Goal: Transaction & Acquisition: Purchase product/service

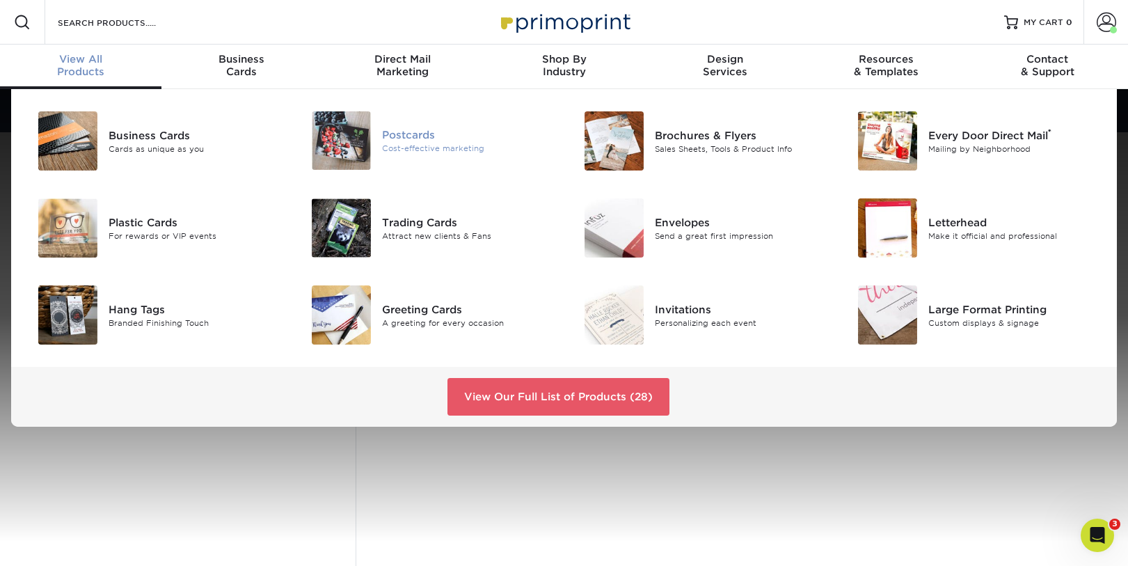
click at [422, 130] on div "Postcards" at bounding box center [468, 134] width 172 height 15
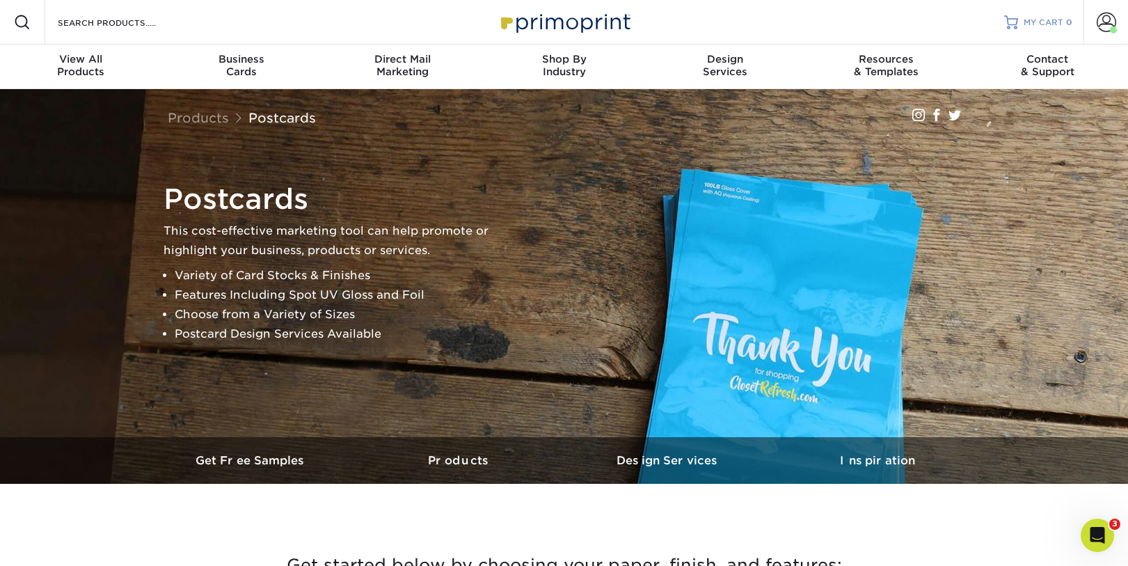
click at [1040, 23] on span "MY CART" at bounding box center [1044, 23] width 40 height 12
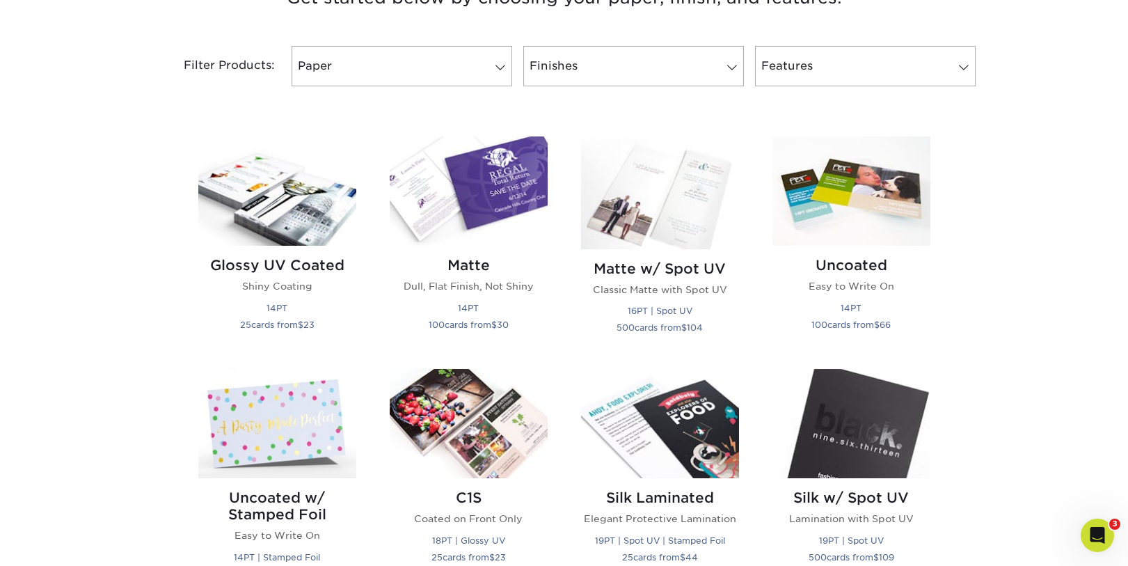
scroll to position [576, 0]
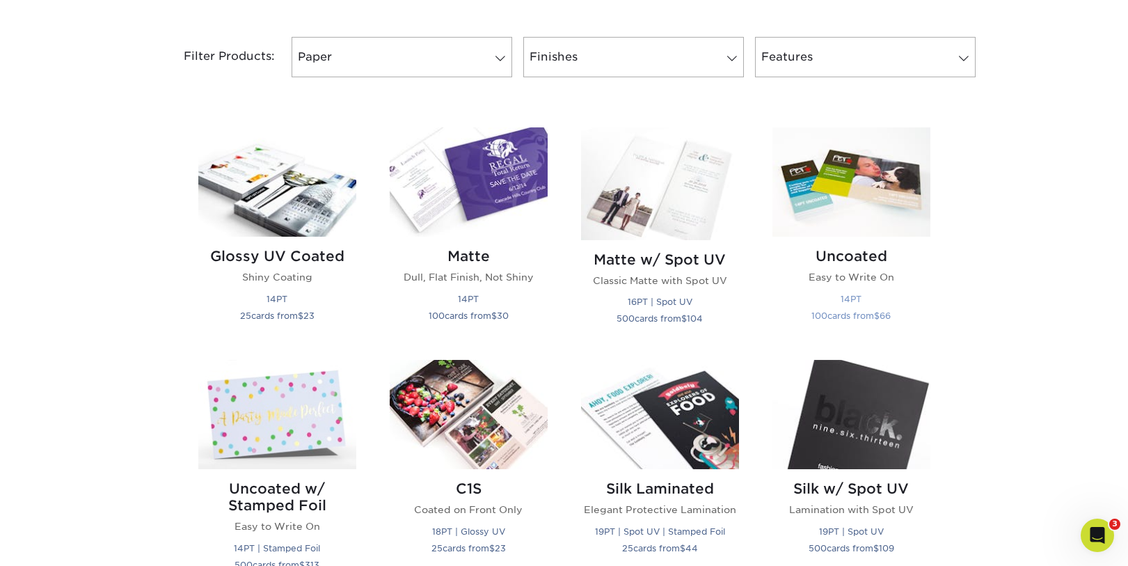
click at [862, 253] on h2 "Uncoated" at bounding box center [851, 256] width 158 height 17
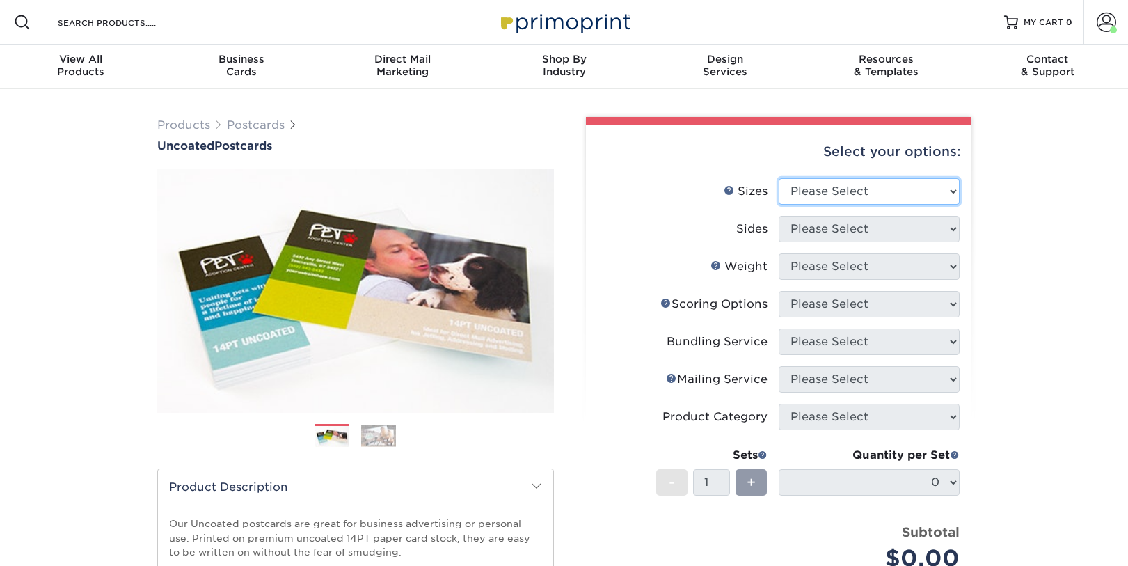
click at [862, 191] on select "Please Select 1.5" x 7" 2" x 8" 2.12" x 5.5" 2.75" x 4.25" 2.75" x 8.5" 3" x 4"…" at bounding box center [869, 191] width 181 height 26
select select "6.00x9.00"
click at [779, 178] on select "Please Select 1.5" x 7" 2" x 8" 2.12" x 5.5" 2.75" x 4.25" 2.75" x 8.5" 3" x 4"…" at bounding box center [869, 191] width 181 height 26
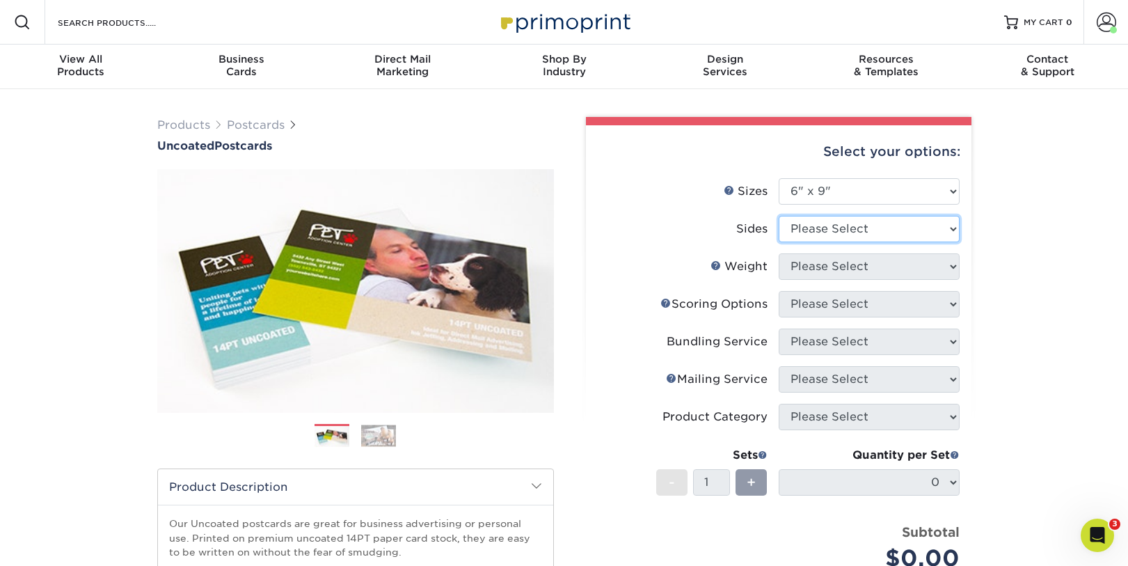
click at [870, 226] on select "Please Select Print Both Sides Print Front Only" at bounding box center [869, 229] width 181 height 26
select select "13abbda7-1d64-4f25-8bb2-c179b224825d"
click at [779, 216] on select "Please Select Print Both Sides Print Front Only" at bounding box center [869, 229] width 181 height 26
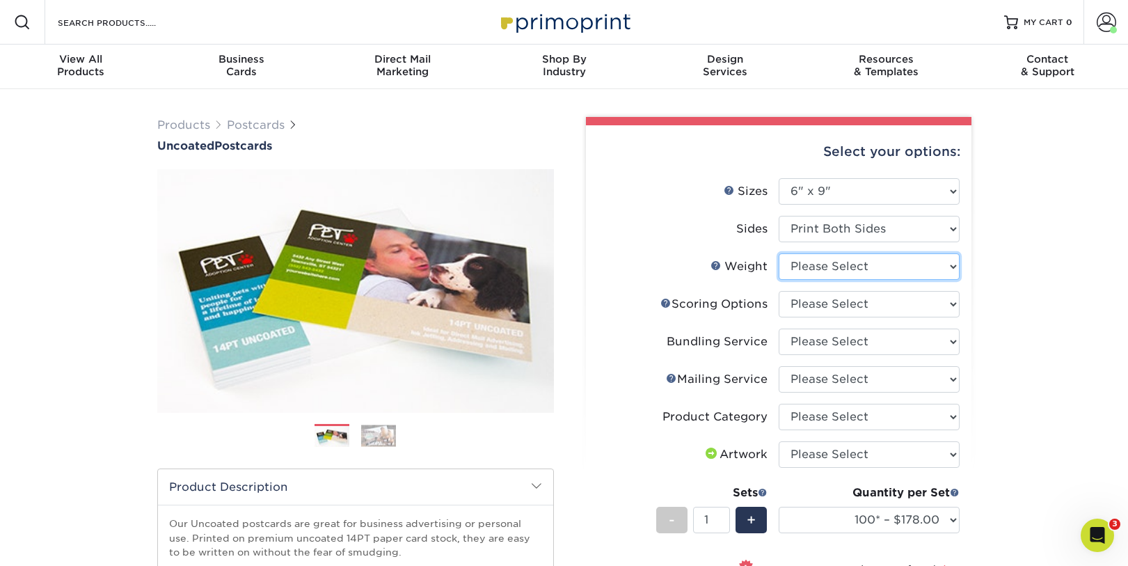
click at [923, 266] on select "Please Select 14PT Uncoated" at bounding box center [869, 266] width 181 height 26
select select "14PT Uncoated"
click at [779, 253] on select "Please Select 14PT Uncoated" at bounding box center [869, 266] width 181 height 26
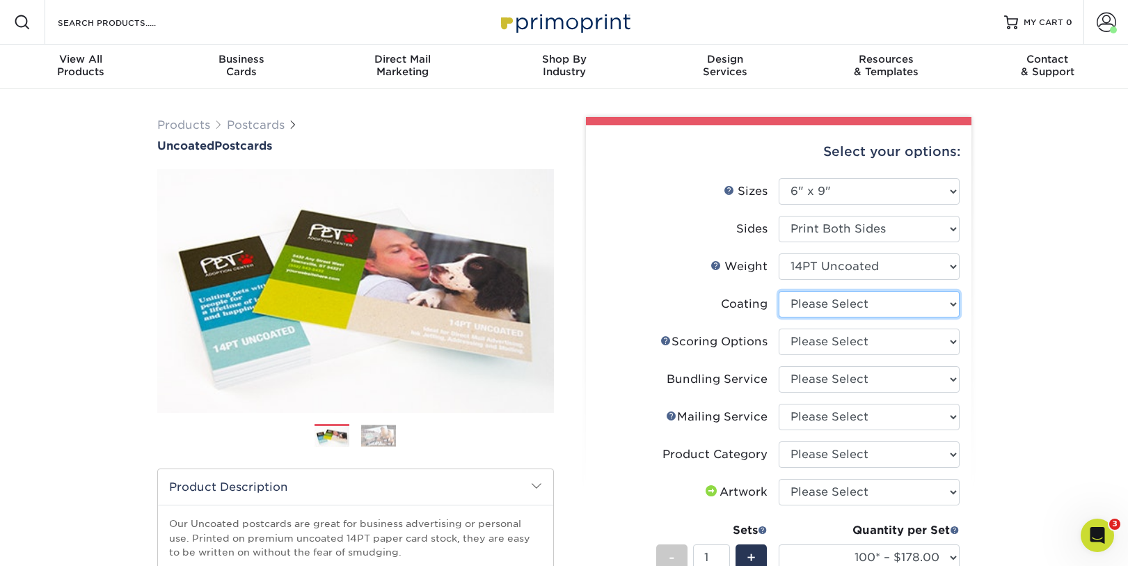
click at [929, 305] on select at bounding box center [869, 304] width 181 height 26
select select "3e7618de-abca-4bda-9f97-8b9129e913d8"
click at [779, 291] on select at bounding box center [869, 304] width 181 height 26
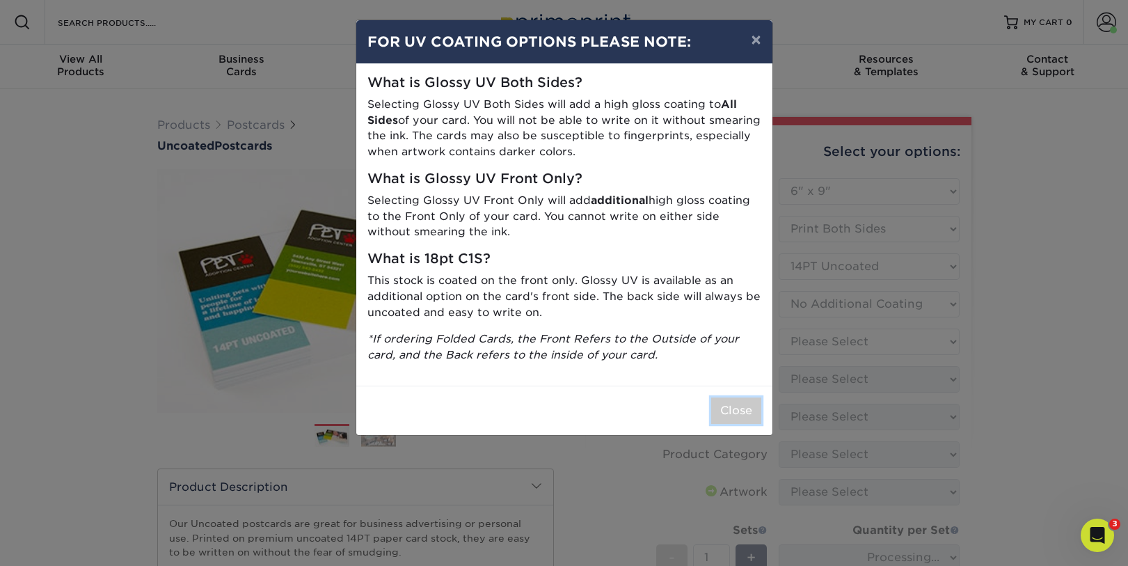
click at [737, 415] on button "Close" at bounding box center [736, 410] width 50 height 26
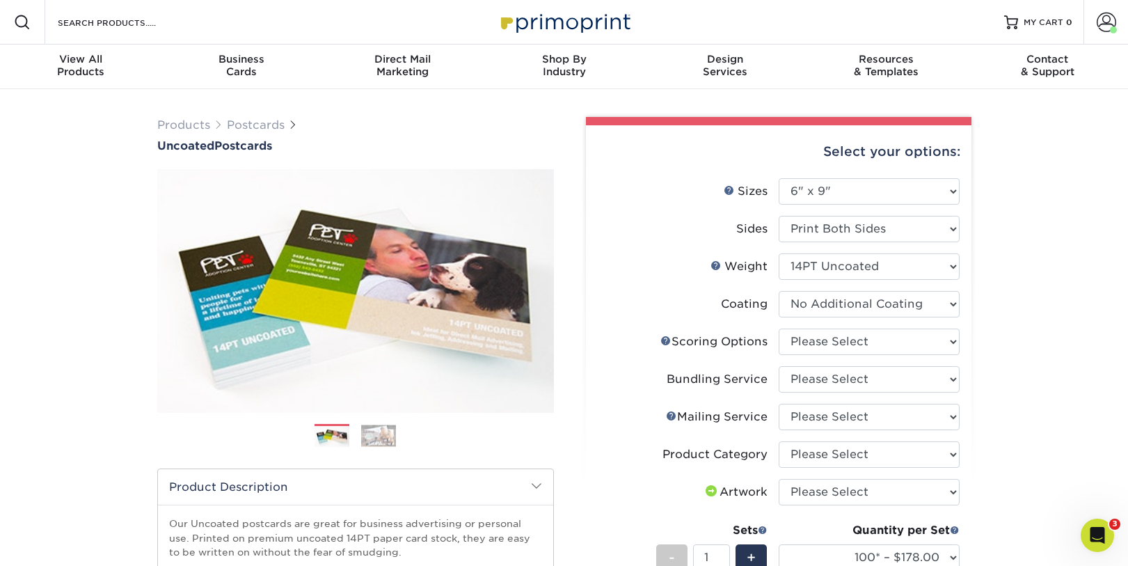
scroll to position [5, 0]
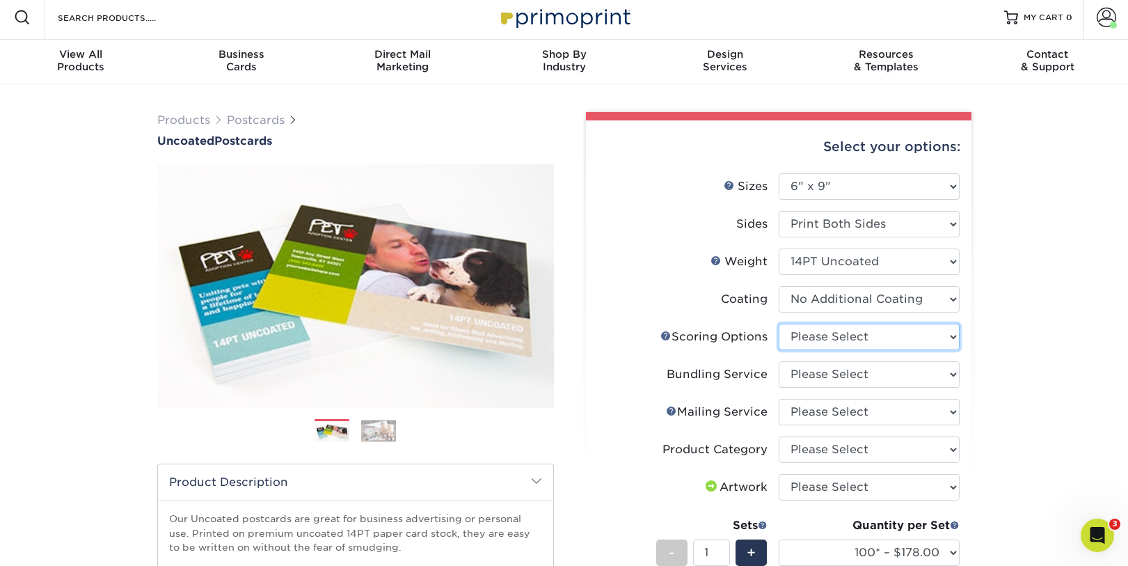
click at [928, 335] on select "Please Select No Scoring One Score Two Scores" at bounding box center [869, 337] width 181 height 26
select select "16ebe401-5398-422d-8cb0-f3adbb82deb5"
click at [779, 324] on select "Please Select No Scoring One Score Two Scores" at bounding box center [869, 337] width 181 height 26
click at [914, 370] on select "Please Select No Bundling Services Yes, Bundles of 50 (+2 Days) Yes, Bundles of…" at bounding box center [869, 374] width 181 height 26
select select "58689abb-25c0-461c-a4c3-a80b627d6649"
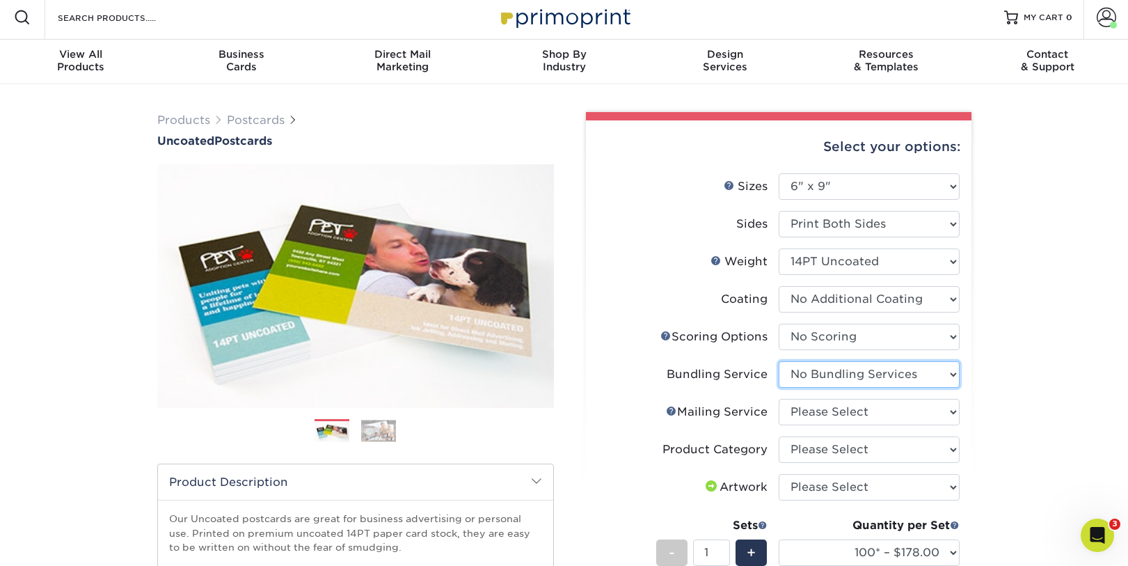
click at [779, 361] on select "Please Select No Bundling Services Yes, Bundles of 50 (+2 Days) Yes, Bundles of…" at bounding box center [869, 374] width 181 height 26
click at [882, 407] on select "Please Select No Direct Mailing Service No, I will mail/stamp/imprint Direct Ma…" at bounding box center [869, 412] width 181 height 26
select select "3e5e9bdd-d78a-4c28-a41d-fe1407925ca6"
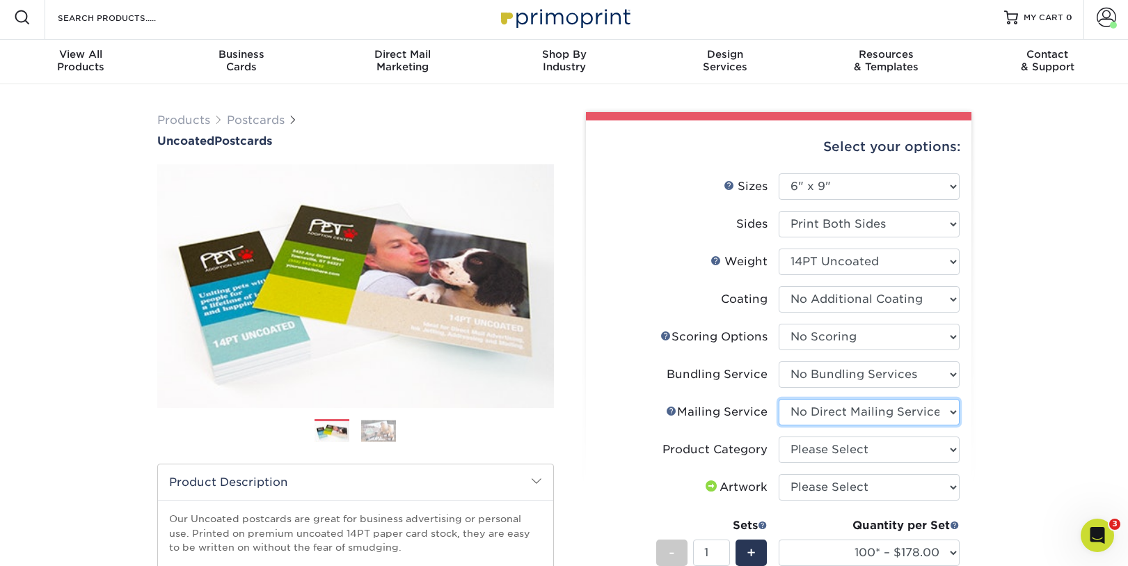
click at [779, 399] on select "Please Select No Direct Mailing Service No, I will mail/stamp/imprint Direct Ma…" at bounding box center [869, 412] width 181 height 26
click at [865, 447] on select "Please Select Postcards" at bounding box center [869, 449] width 181 height 26
select select "9b7272e0-d6c8-4c3c-8e97-d3a1bcdab858"
click at [779, 436] on select "Please Select Postcards" at bounding box center [869, 449] width 181 height 26
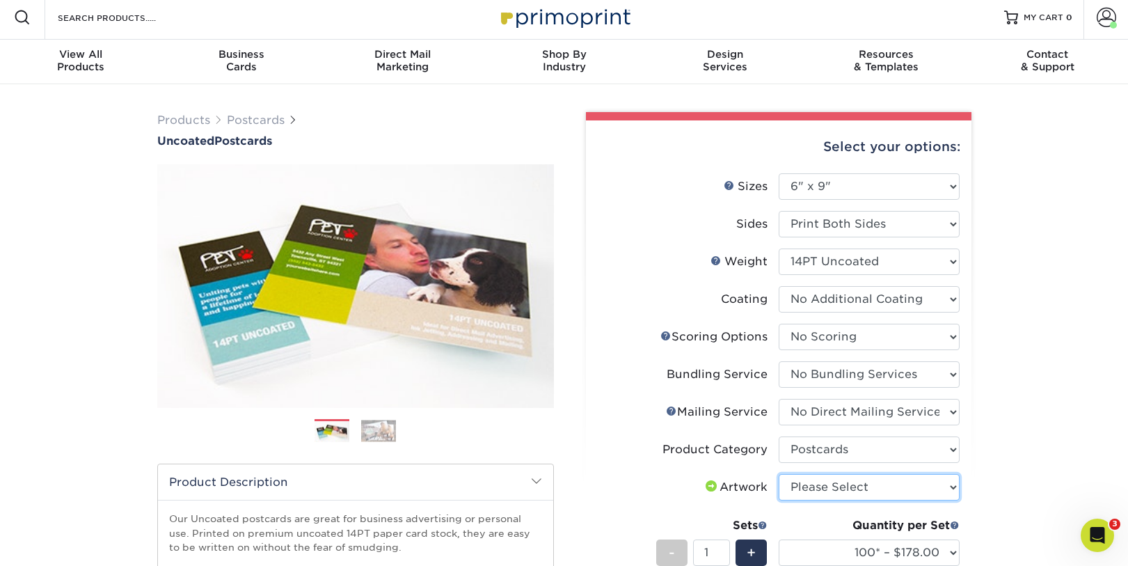
click at [910, 482] on select "Please Select I will upload files I need a design - $150" at bounding box center [869, 487] width 181 height 26
select select "upload"
click at [779, 474] on select "Please Select I will upload files I need a design - $150" at bounding box center [869, 487] width 181 height 26
click at [1054, 423] on div "Products Postcards Uncoated Postcards Next" at bounding box center [564, 504] width 1128 height 840
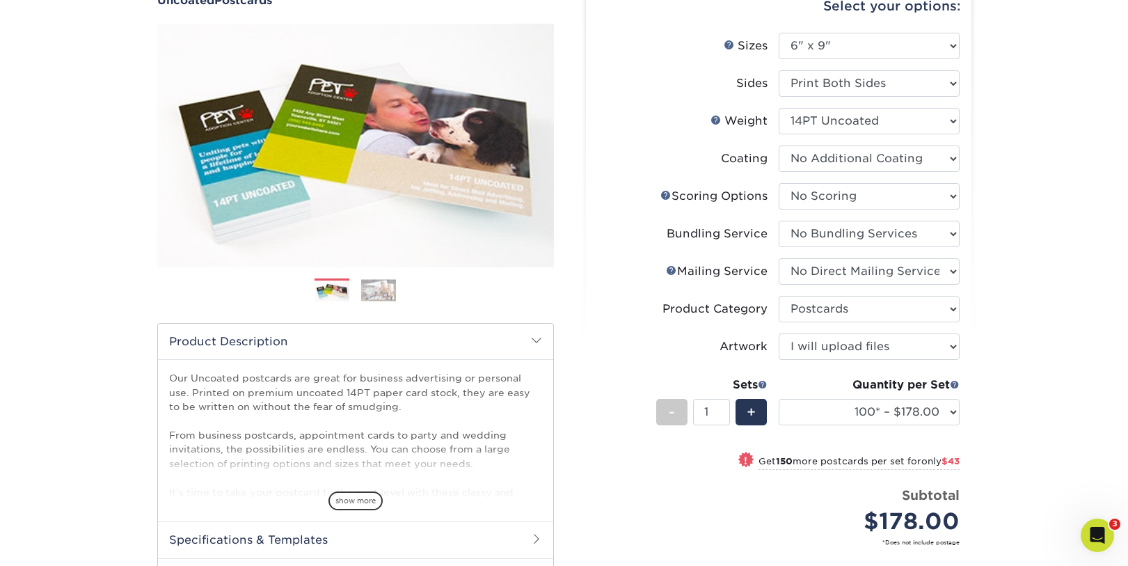
scroll to position [159, 0]
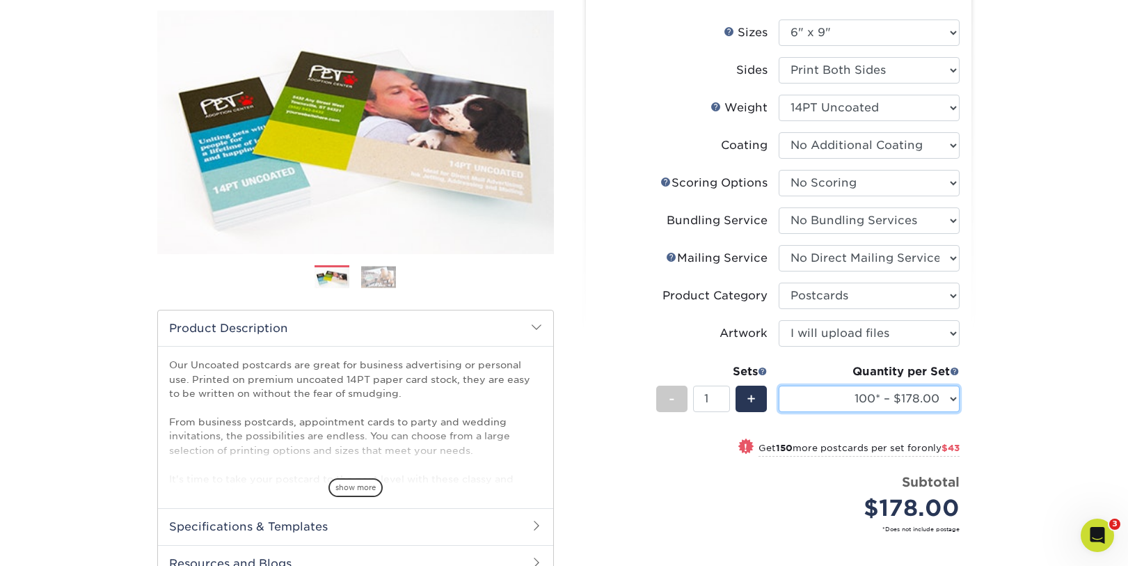
click at [928, 394] on select "100* – $178.00 250* – $221.00 500 – $247.00 750 – $282.00 1000 – $317.00 1500 –…" at bounding box center [869, 398] width 181 height 26
select select "1000 – $317.00"
click at [779, 385] on select "100* – $178.00 250* – $221.00 500 – $247.00 750 – $282.00 1000 – $317.00 1500 –…" at bounding box center [869, 398] width 181 height 26
click at [1007, 395] on div "Products Postcards Uncoated Postcards Next" at bounding box center [564, 336] width 1128 height 812
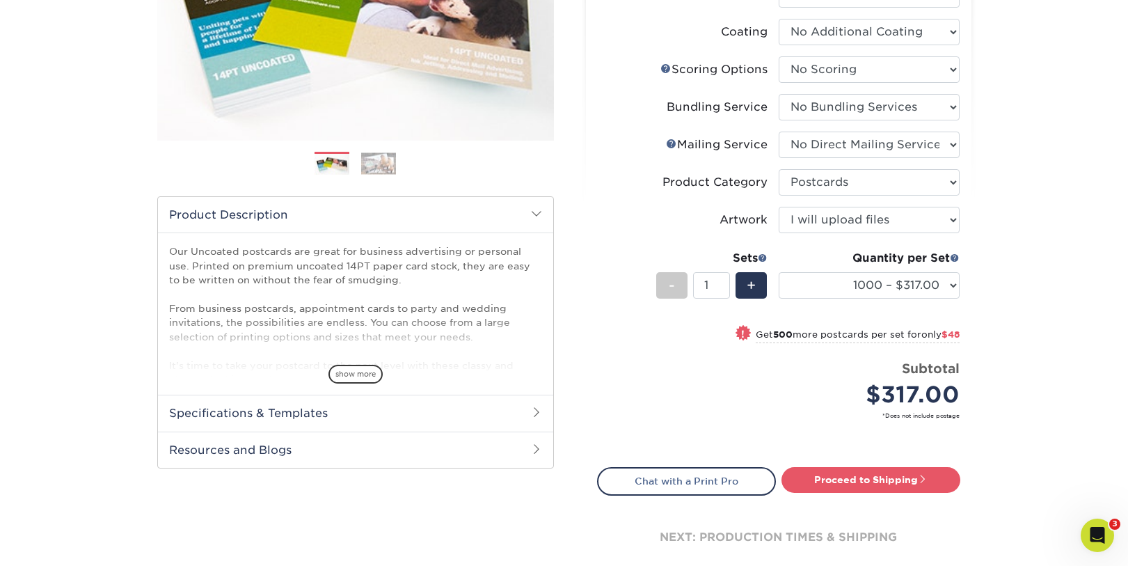
scroll to position [321, 0]
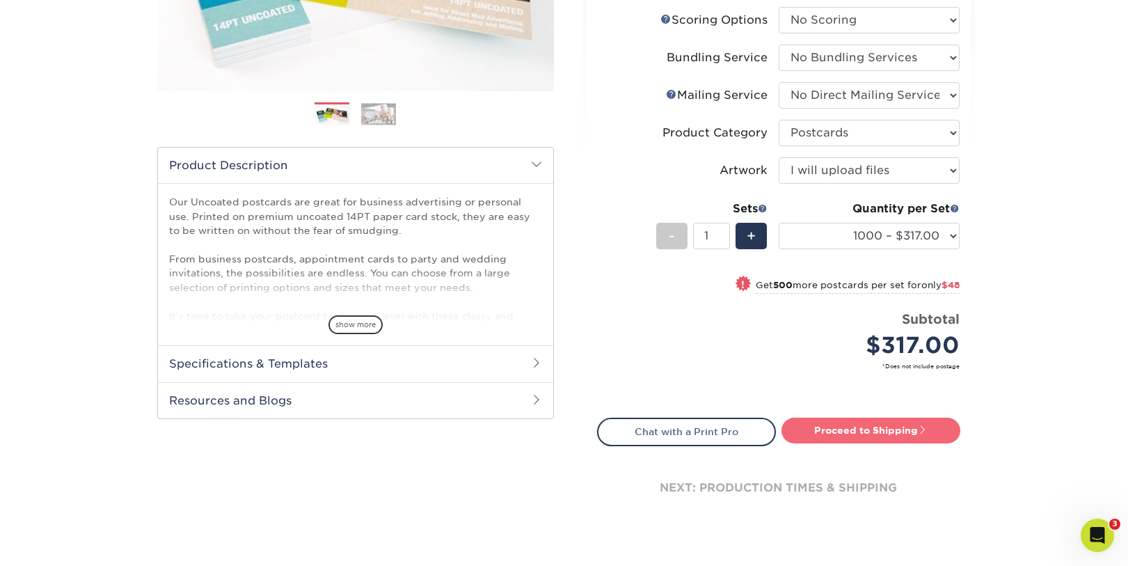
click at [870, 429] on link "Proceed to Shipping" at bounding box center [870, 430] width 179 height 25
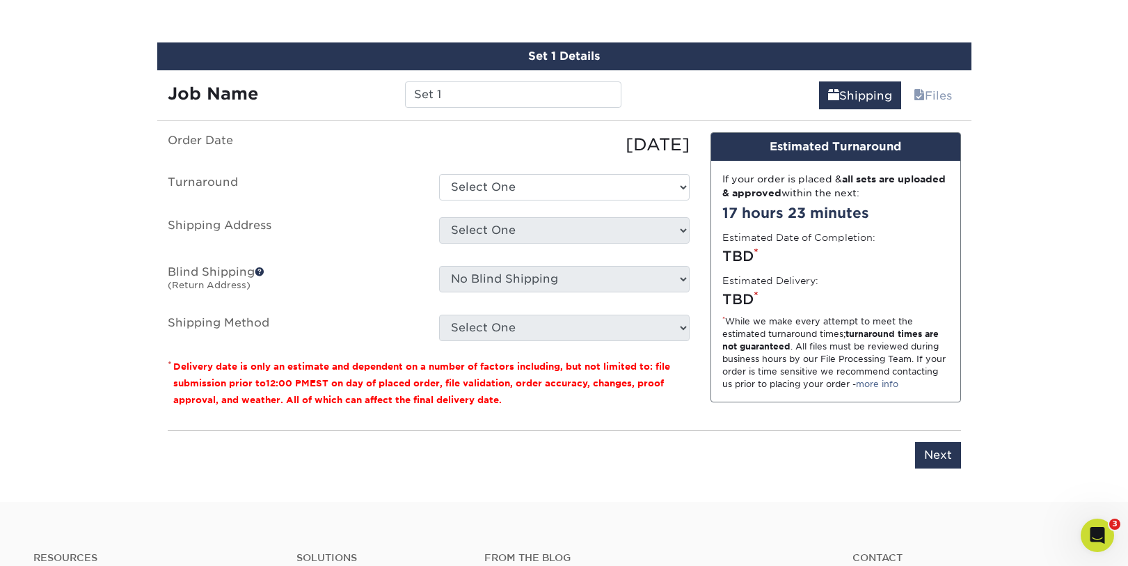
scroll to position [777, 0]
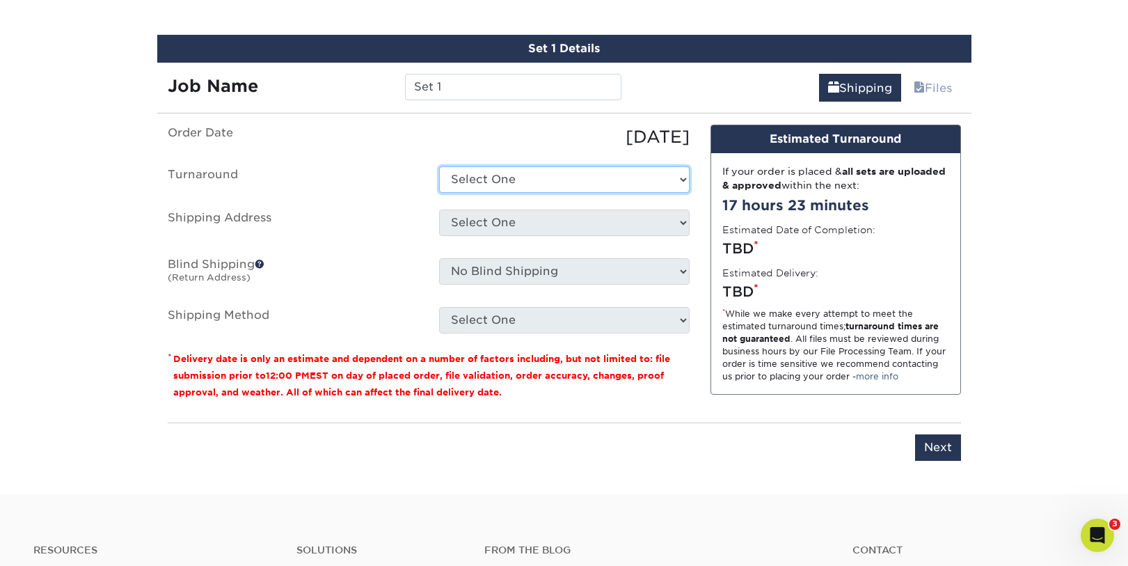
click at [578, 170] on select "Select One 2-4 Business Days 2 Day Next Business Day" at bounding box center [564, 179] width 251 height 26
select select "7af132f4-24ab-4ea5-93fd-111843ebcee7"
click at [439, 166] on select "Select One 2-4 Business Days 2 Day Next Business Day" at bounding box center [564, 179] width 251 height 26
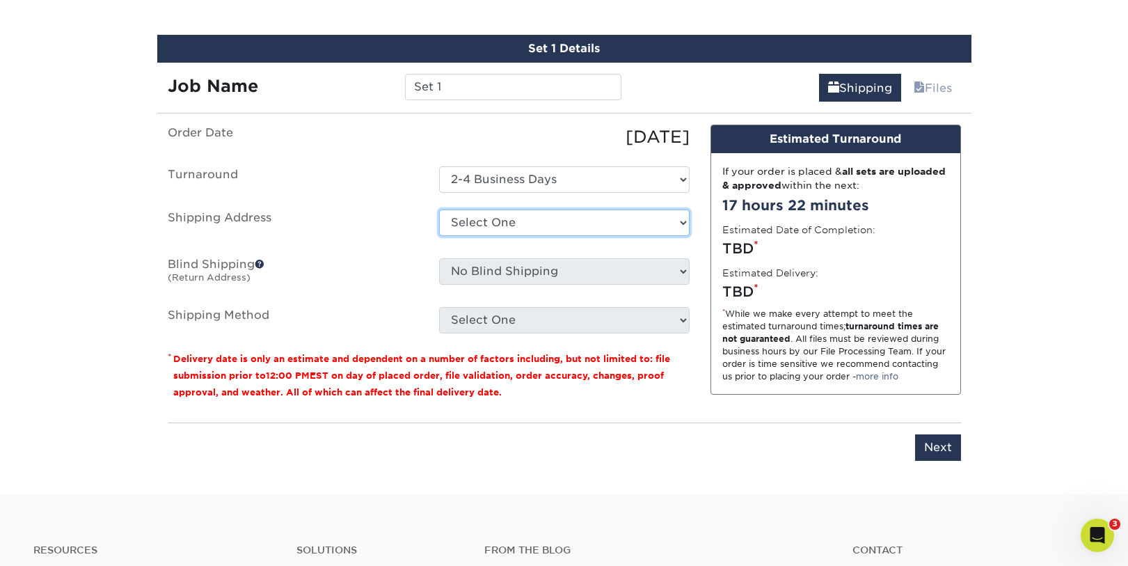
click at [547, 216] on select "Select One 5x7 moveout postcards slo Ken Location Surfnet Lauren Kuhnle Marketi…" at bounding box center [564, 222] width 251 height 26
select select "285498"
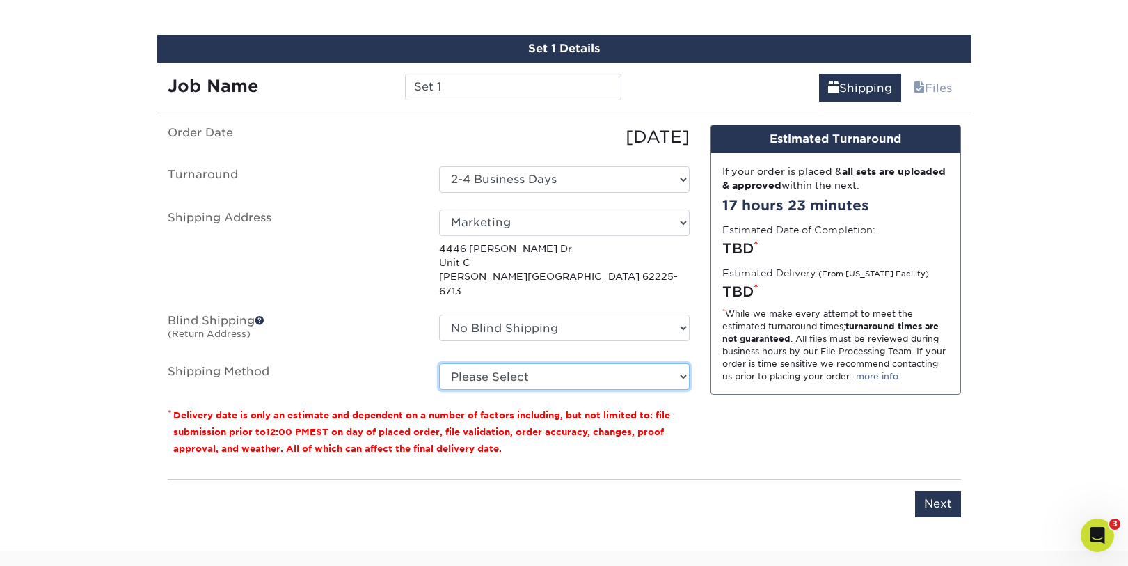
click at [581, 363] on select "Please Select Ground Shipping (+$30.16) 3 Day Shipping Service (+$49.09) 2 Day …" at bounding box center [564, 376] width 251 height 26
select select "03"
click at [439, 363] on select "Please Select Ground Shipping (+$30.16) 3 Day Shipping Service (+$49.09) 2 Day …" at bounding box center [564, 376] width 251 height 26
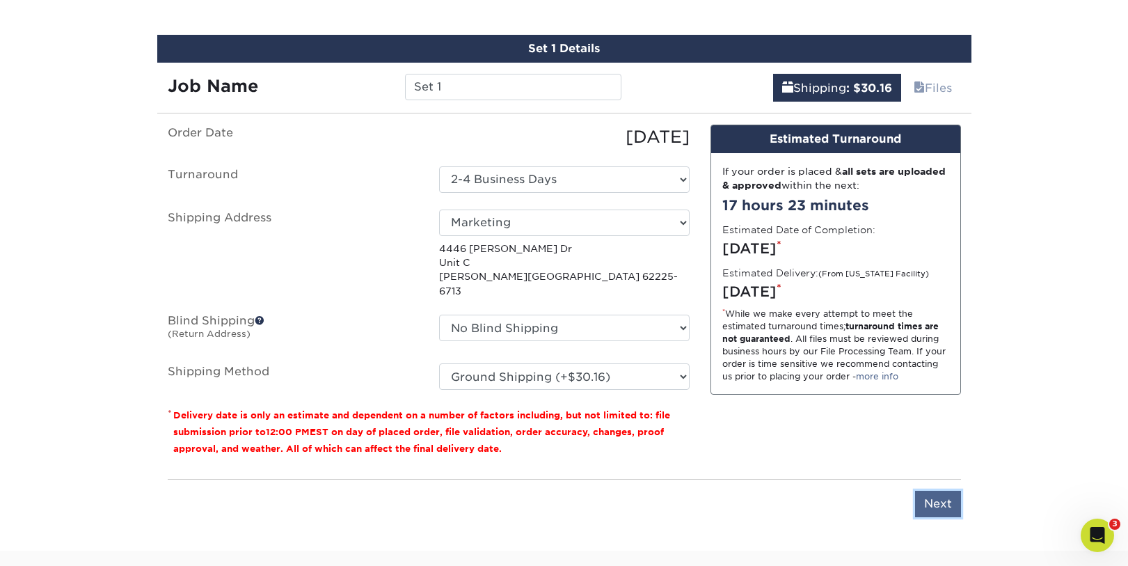
click at [931, 491] on input "Next" at bounding box center [938, 504] width 46 height 26
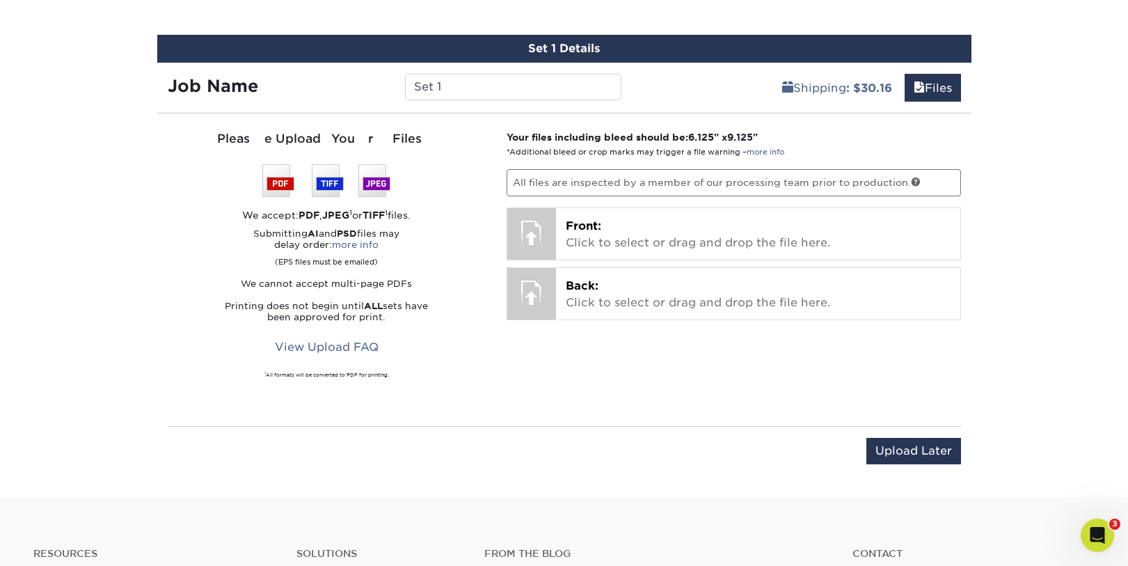
drag, startPoint x: 918, startPoint y: 413, endPoint x: 924, endPoint y: 423, distance: 11.6
click at [921, 424] on div "You've choosen design services and can continue without uploading files. The fi…" at bounding box center [564, 303] width 814 height 356
drag, startPoint x: 919, startPoint y: 436, endPoint x: 914, endPoint y: 441, distance: 7.4
click at [919, 436] on div "Upload Later Save & Continue Continue" at bounding box center [564, 453] width 793 height 55
click at [912, 443] on input "Upload Later" at bounding box center [913, 451] width 95 height 26
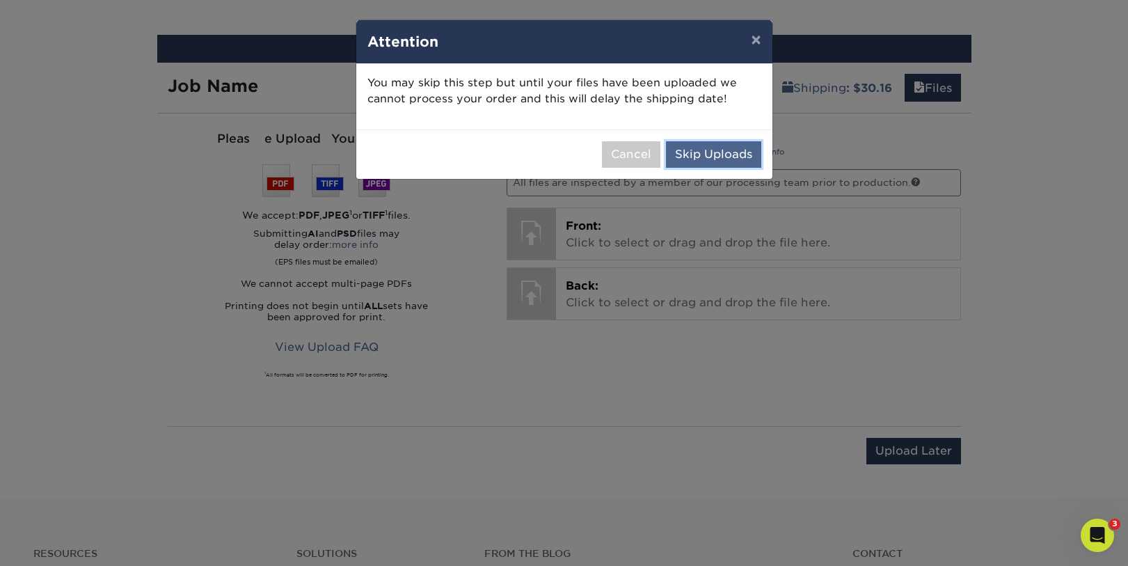
click at [701, 150] on button "Skip Uploads" at bounding box center [713, 154] width 95 height 26
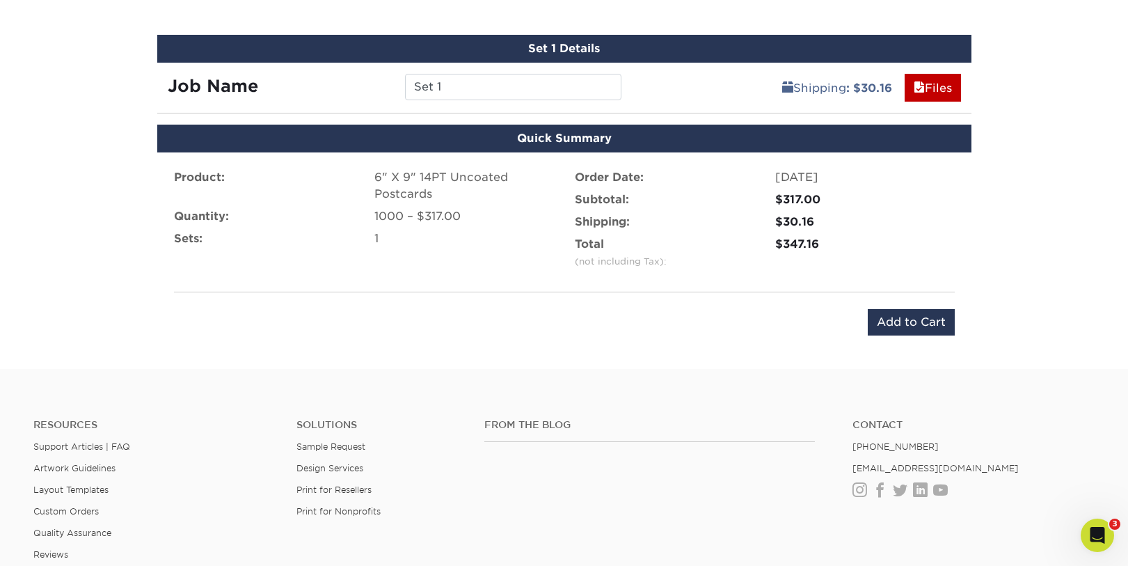
click at [499, 220] on div "1000 – $317.00" at bounding box center [464, 216] width 180 height 17
click at [953, 226] on div "$30.16" at bounding box center [865, 222] width 180 height 17
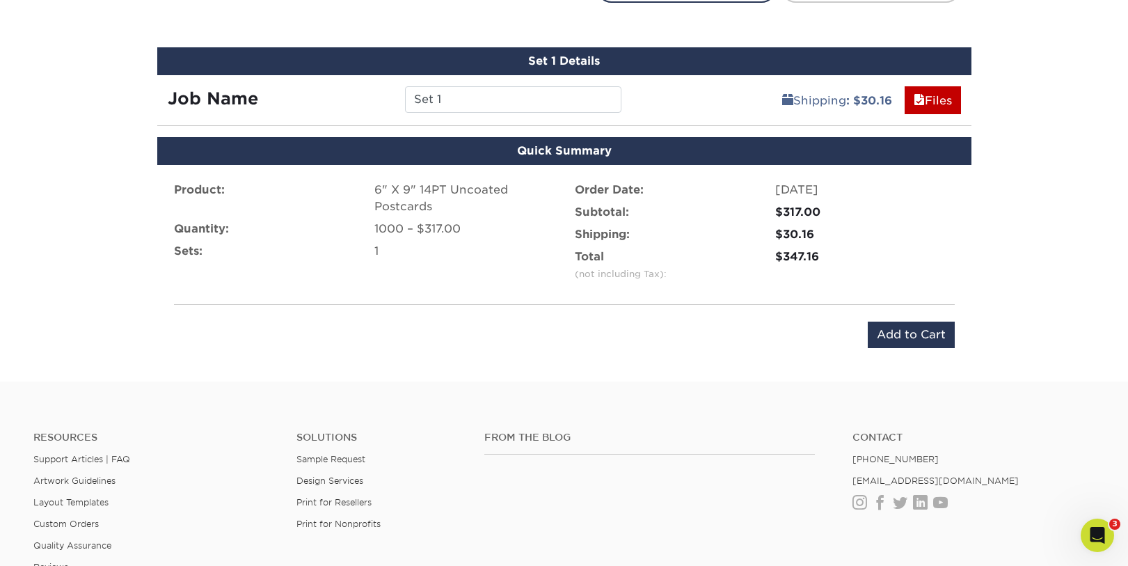
scroll to position [763, 0]
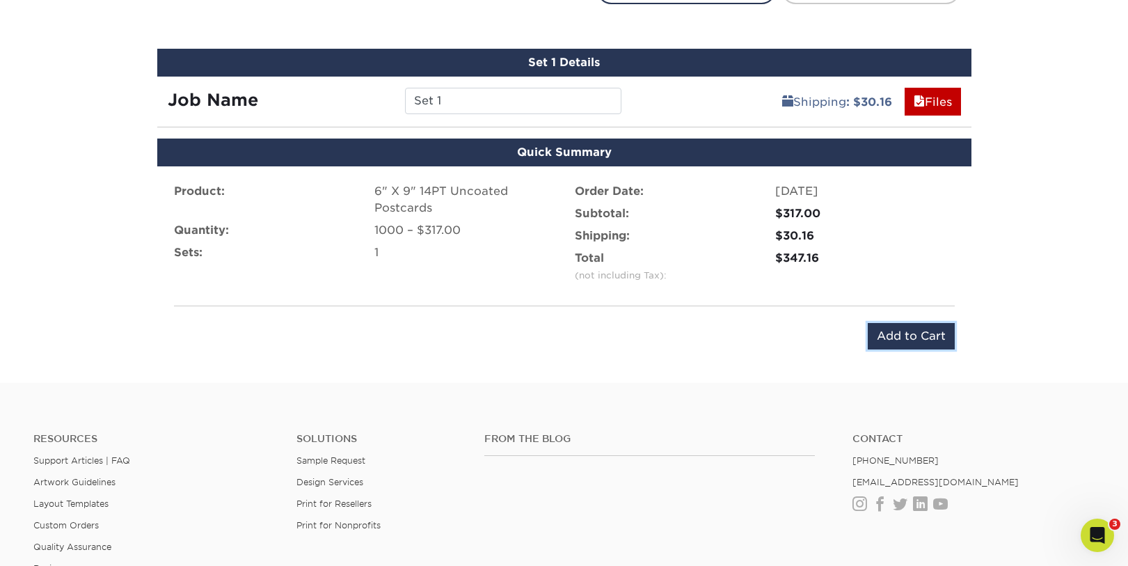
drag, startPoint x: 907, startPoint y: 336, endPoint x: 917, endPoint y: 336, distance: 10.4
click at [907, 336] on input "Add to Cart" at bounding box center [911, 336] width 87 height 26
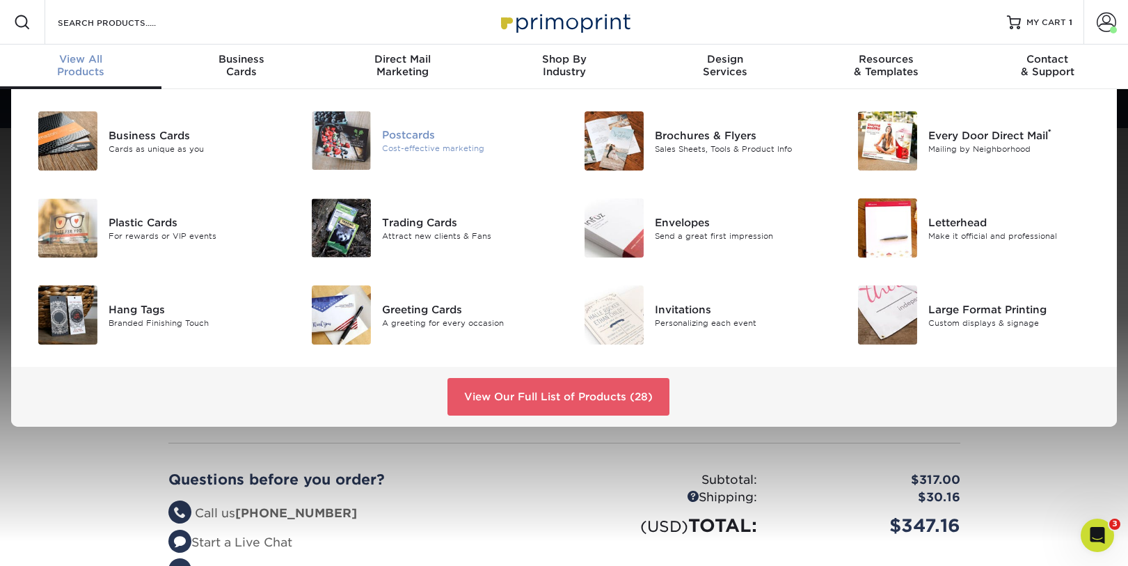
click at [413, 137] on div "Postcards" at bounding box center [468, 134] width 172 height 15
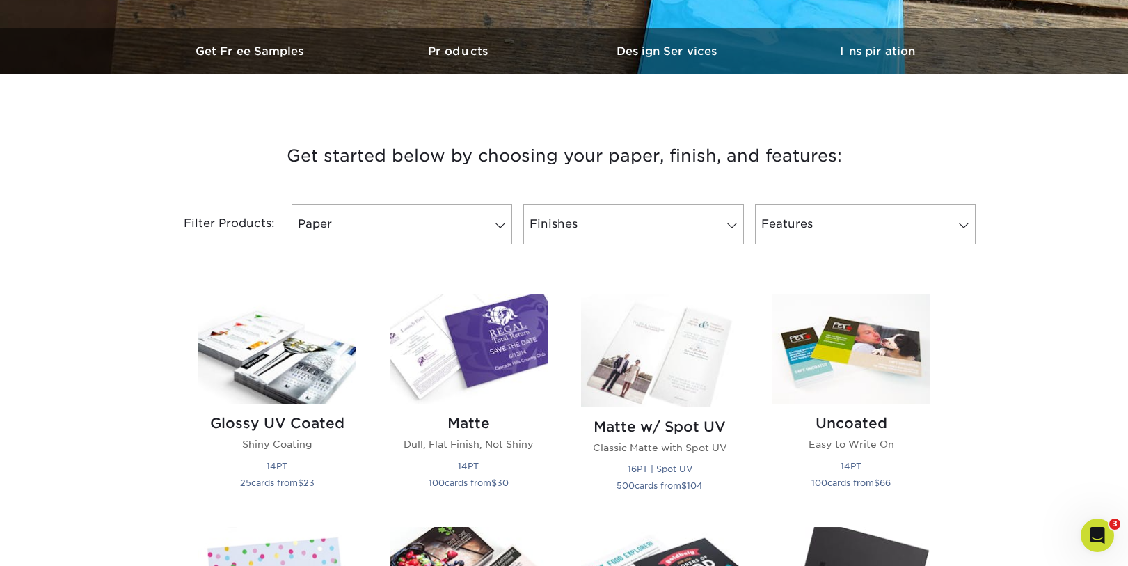
scroll to position [410, 0]
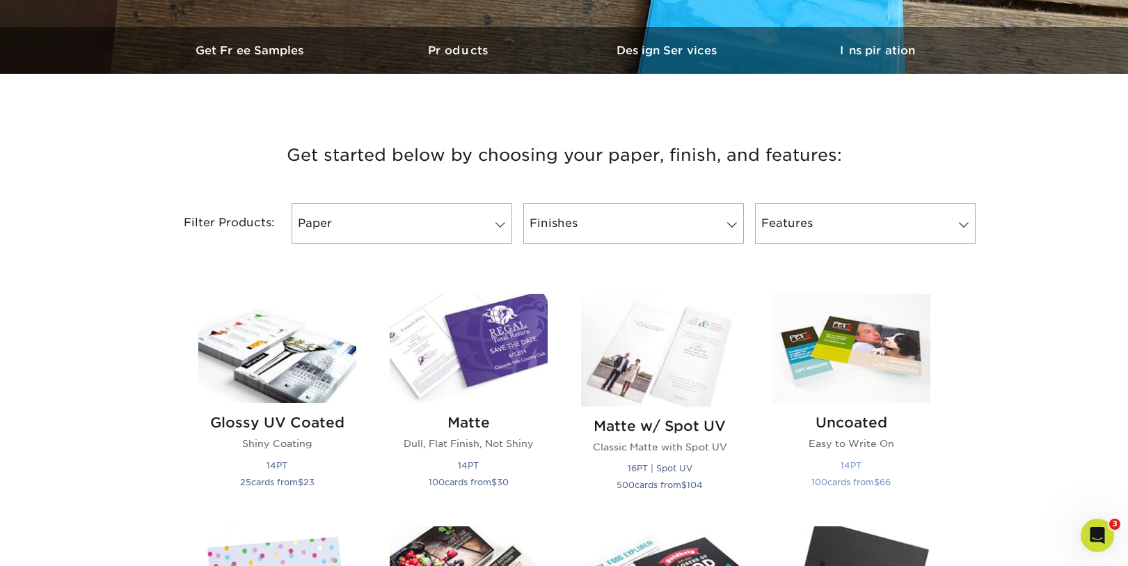
click at [852, 423] on h2 "Uncoated" at bounding box center [851, 422] width 158 height 17
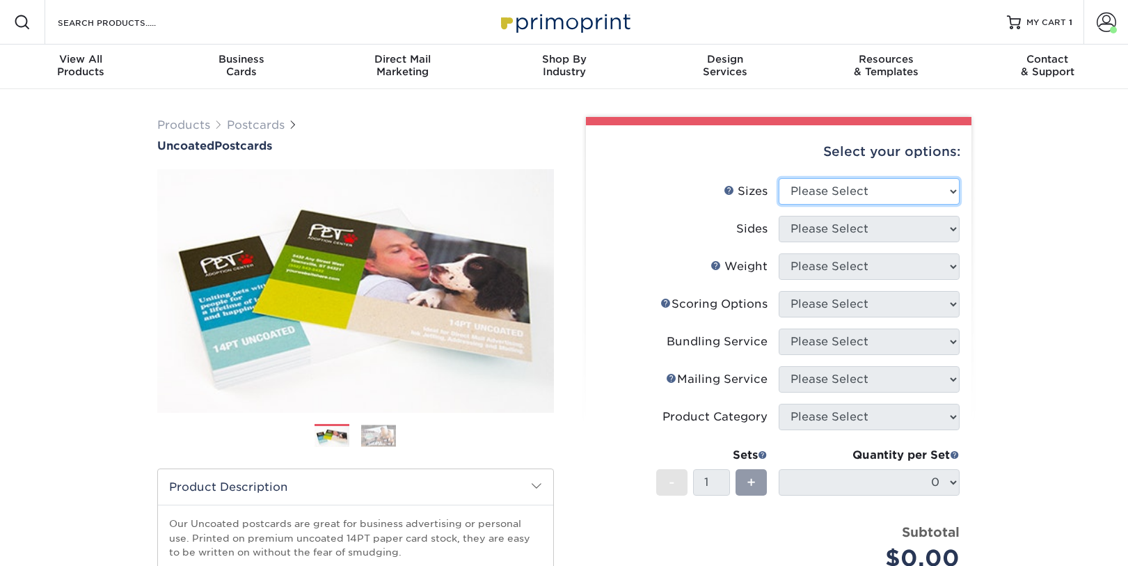
click at [821, 184] on select "Please Select 1.5" x 7" 2" x 8" 2.12" x 5.5" 2.75" x 4.25" 2.75" x 8.5" 3" x 4"…" at bounding box center [869, 191] width 181 height 26
select select "6.00x9.00"
click at [779, 178] on select "Please Select 1.5" x 7" 2" x 8" 2.12" x 5.5" 2.75" x 4.25" 2.75" x 8.5" 3" x 4"…" at bounding box center [869, 191] width 181 height 26
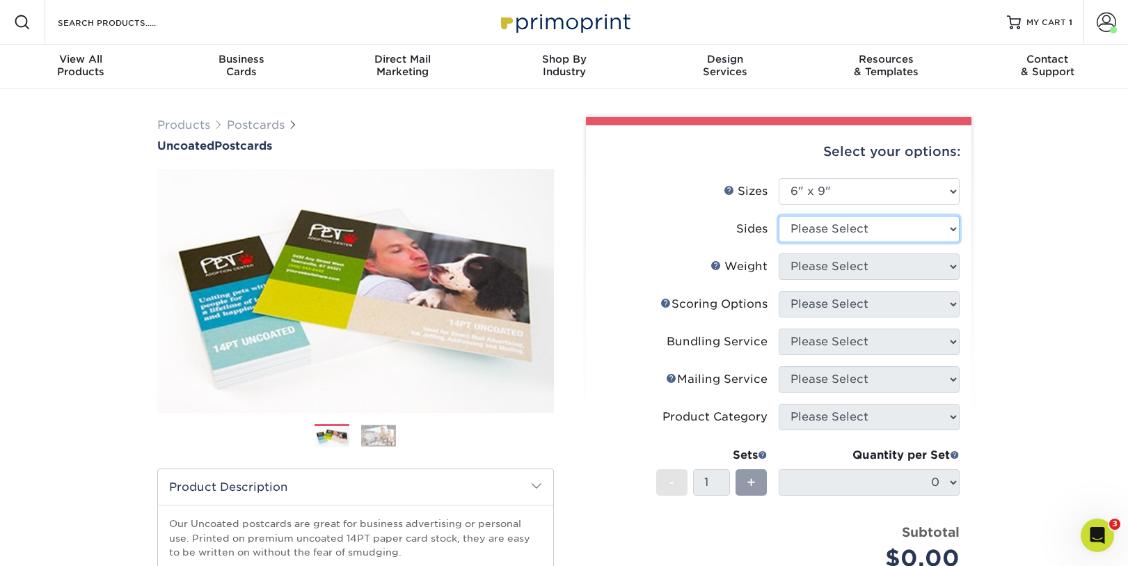
click at [838, 229] on select "Please Select Print Both Sides Print Front Only" at bounding box center [869, 229] width 181 height 26
select select "13abbda7-1d64-4f25-8bb2-c179b224825d"
click at [779, 216] on select "Please Select Print Both Sides Print Front Only" at bounding box center [869, 229] width 181 height 26
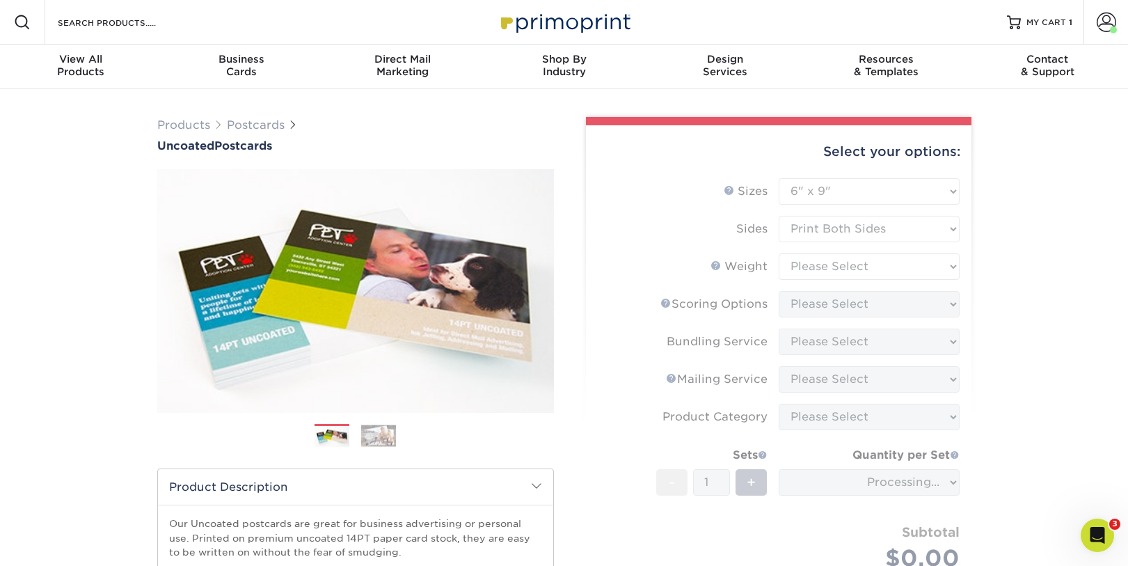
click at [815, 264] on form "Sizes Help Sizes Please Select 1.5" x 7" 2" x 8" 2.12" x 5.5" 2.75" x 4.25" 2.7…" at bounding box center [778, 396] width 363 height 436
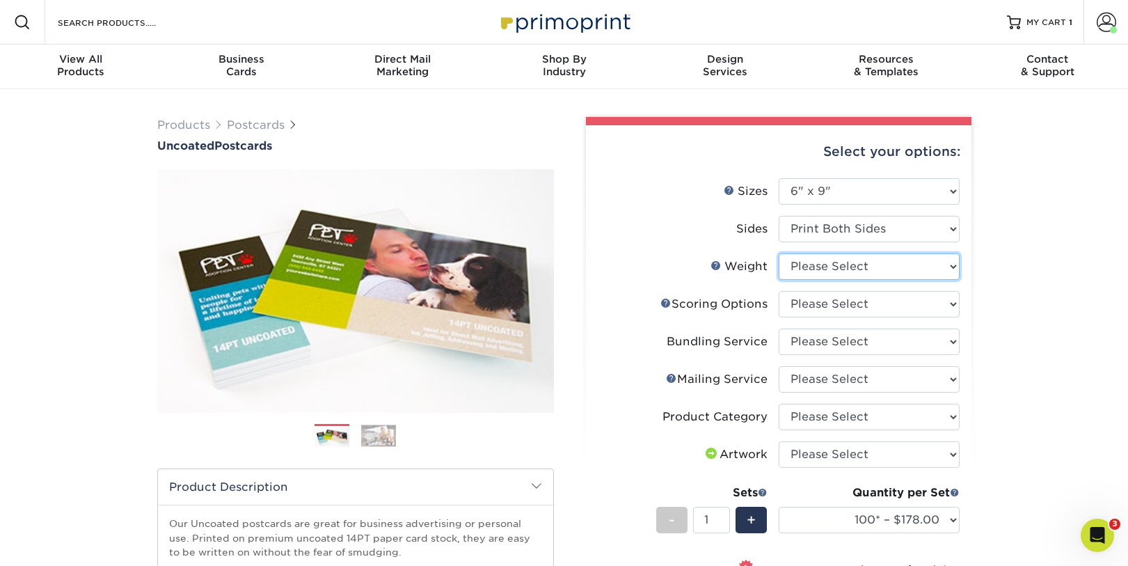
click at [921, 269] on select "Please Select 14PT Uncoated" at bounding box center [869, 266] width 181 height 26
select select "14PT Uncoated"
click at [779, 253] on select "Please Select 14PT Uncoated" at bounding box center [869, 266] width 181 height 26
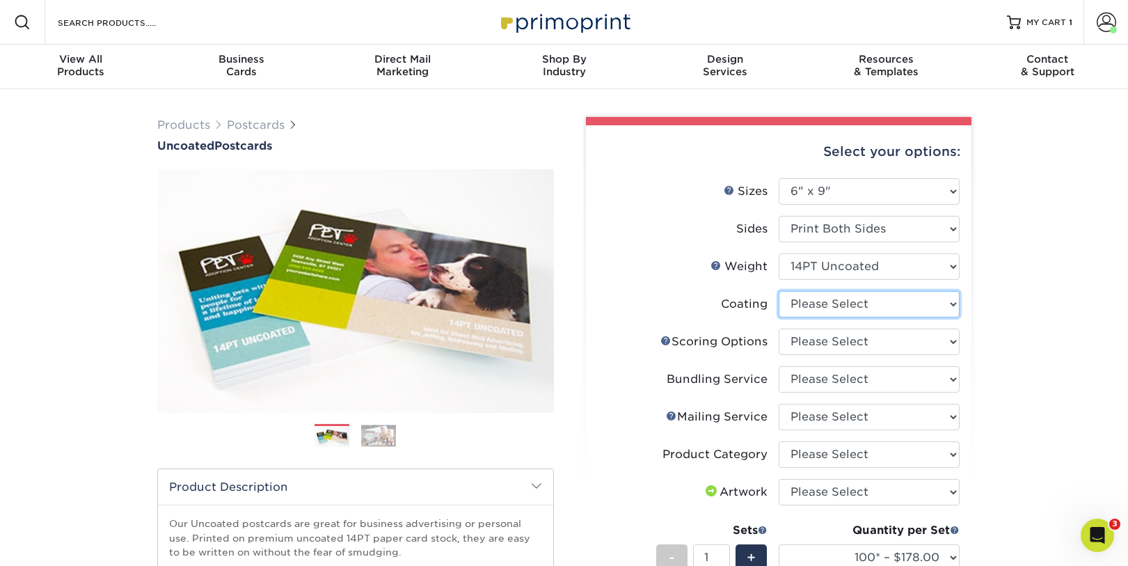
click at [931, 305] on select at bounding box center [869, 304] width 181 height 26
select select "3e7618de-abca-4bda-9f97-8b9129e913d8"
click at [779, 291] on select at bounding box center [869, 304] width 181 height 26
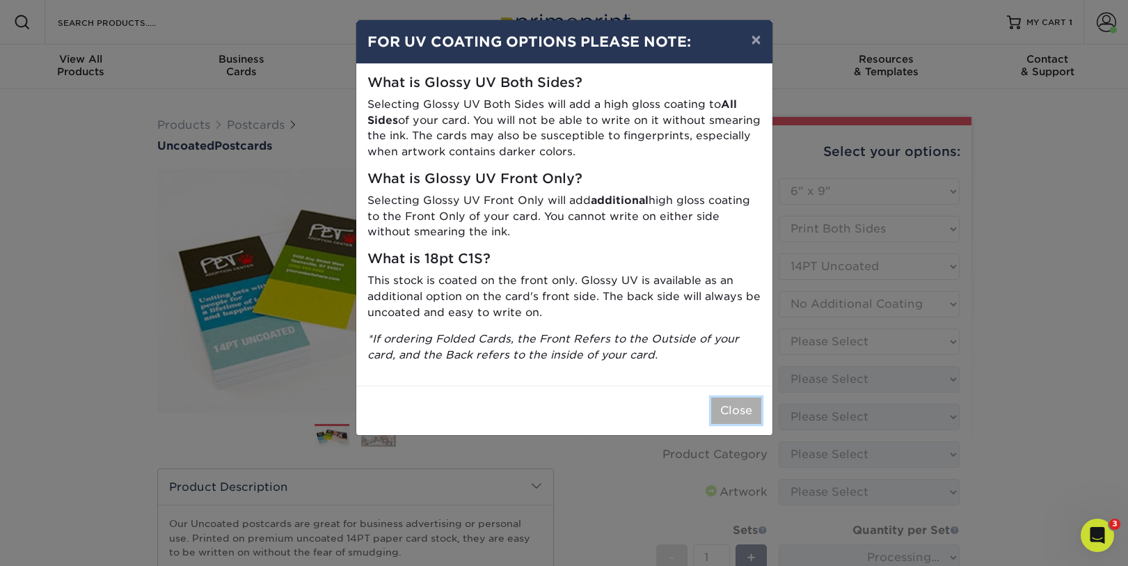
click at [738, 415] on button "Close" at bounding box center [736, 410] width 50 height 26
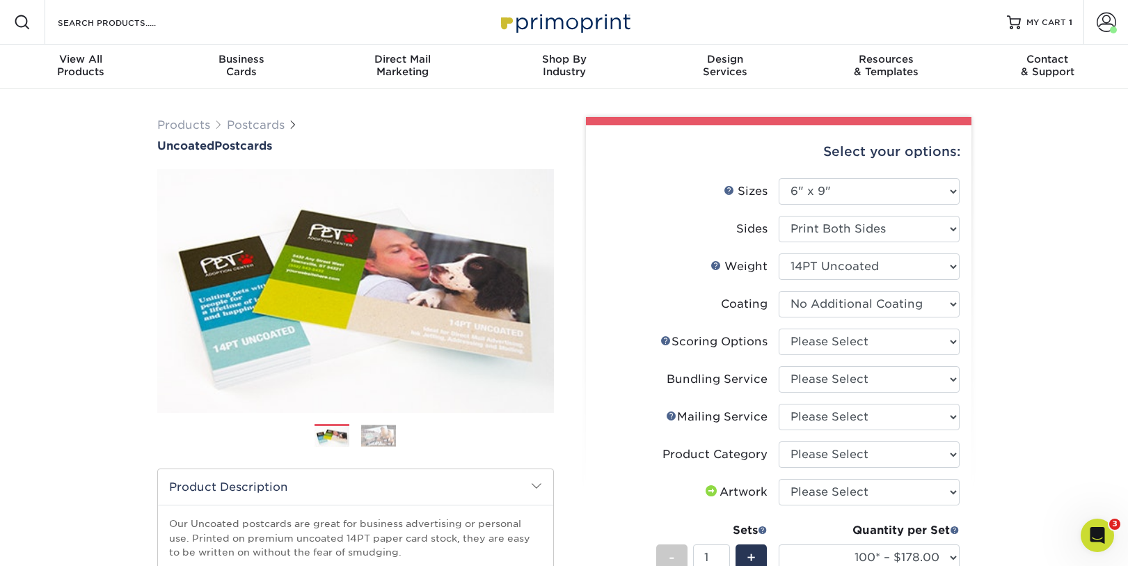
scroll to position [1, 0]
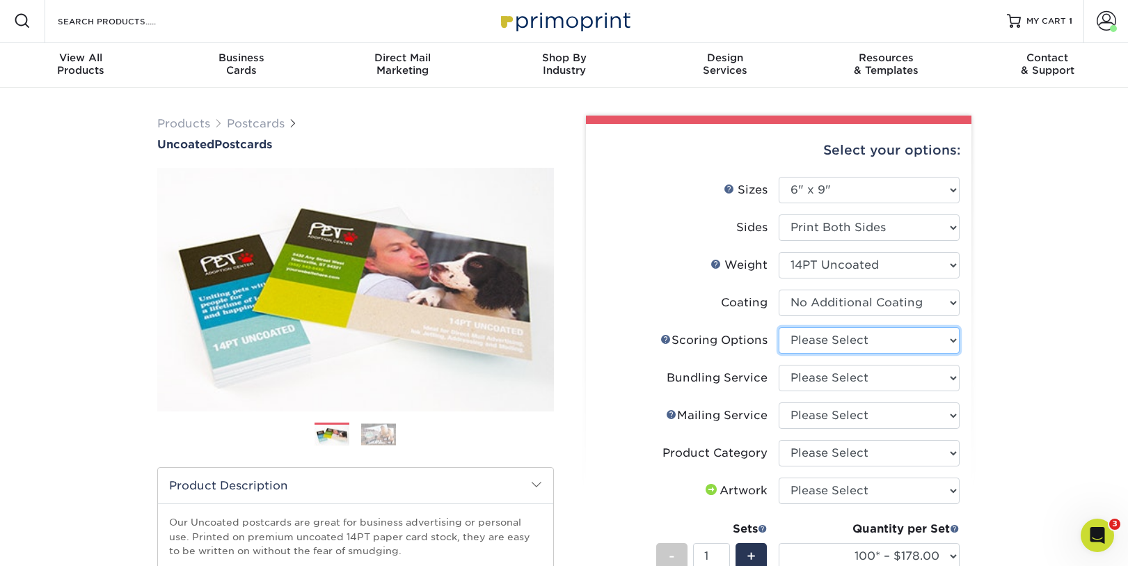
click at [896, 340] on select "Please Select No Scoring One Score Two Scores" at bounding box center [869, 340] width 181 height 26
select select "16ebe401-5398-422d-8cb0-f3adbb82deb5"
click at [779, 327] on select "Please Select No Scoring One Score Two Scores" at bounding box center [869, 340] width 181 height 26
click at [825, 376] on select "Please Select No Bundling Services Yes, Bundles of 50 (+2 Days) Yes, Bundles of…" at bounding box center [869, 378] width 181 height 26
select select "58689abb-25c0-461c-a4c3-a80b627d6649"
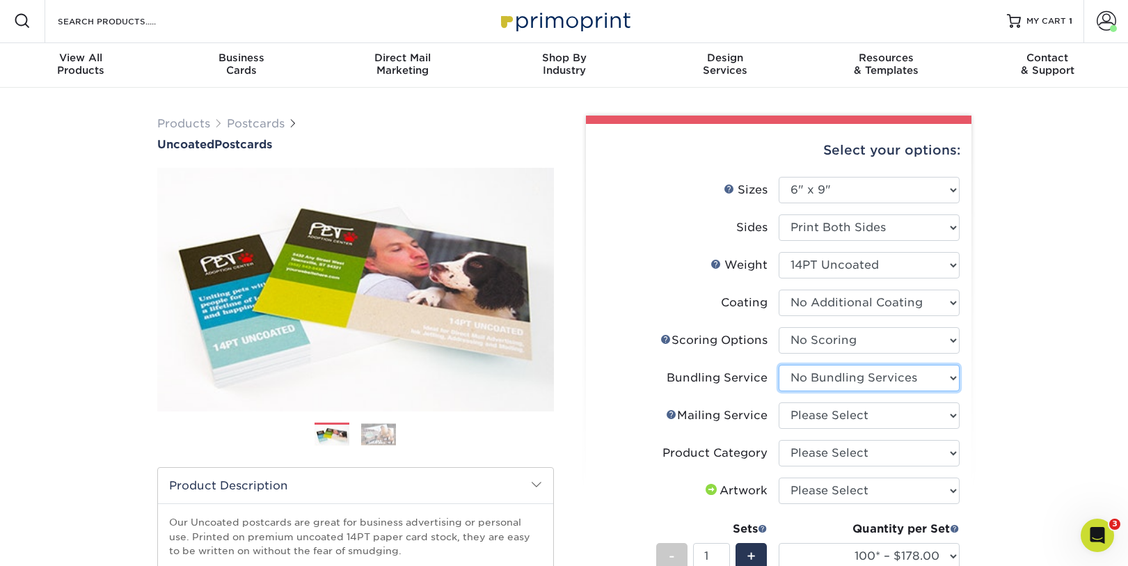
click at [779, 365] on select "Please Select No Bundling Services Yes, Bundles of 50 (+2 Days) Yes, Bundles of…" at bounding box center [869, 378] width 181 height 26
click at [848, 412] on select "Please Select No Direct Mailing Service No, I will mail/stamp/imprint Direct Ma…" at bounding box center [869, 415] width 181 height 26
select select "3e5e9bdd-d78a-4c28-a41d-fe1407925ca6"
click at [779, 402] on select "Please Select No Direct Mailing Service No, I will mail/stamp/imprint Direct Ma…" at bounding box center [869, 415] width 181 height 26
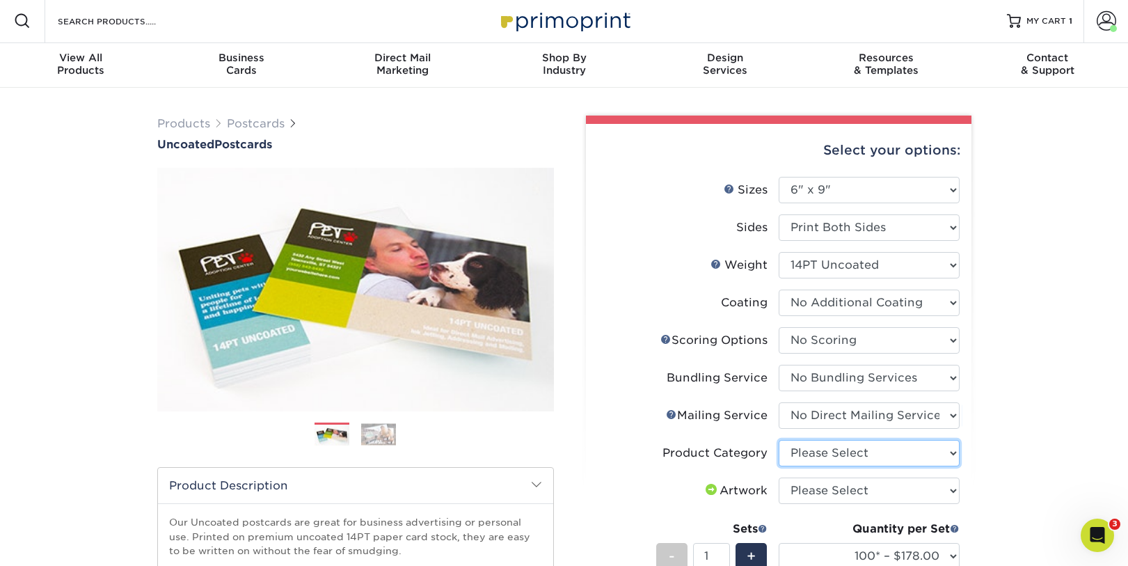
click at [887, 451] on select "Please Select Postcards" at bounding box center [869, 453] width 181 height 26
select select "9b7272e0-d6c8-4c3c-8e97-d3a1bcdab858"
click at [779, 440] on select "Please Select Postcards" at bounding box center [869, 453] width 181 height 26
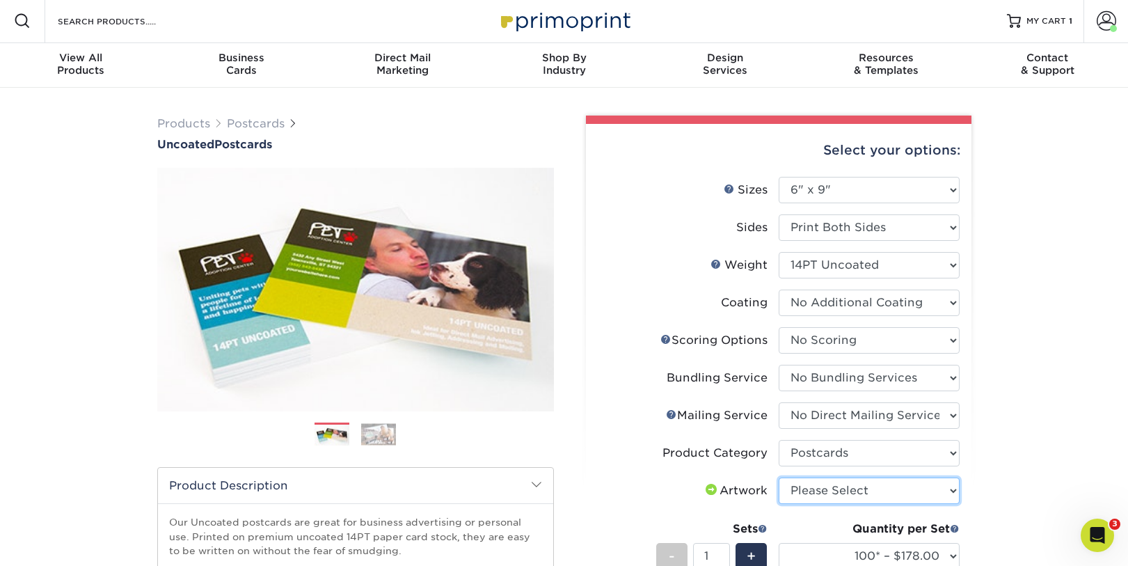
click at [901, 481] on select "Please Select I will upload files I need a design - $150" at bounding box center [869, 490] width 181 height 26
select select "upload"
click at [779, 477] on select "Please Select I will upload files I need a design - $150" at bounding box center [869, 490] width 181 height 26
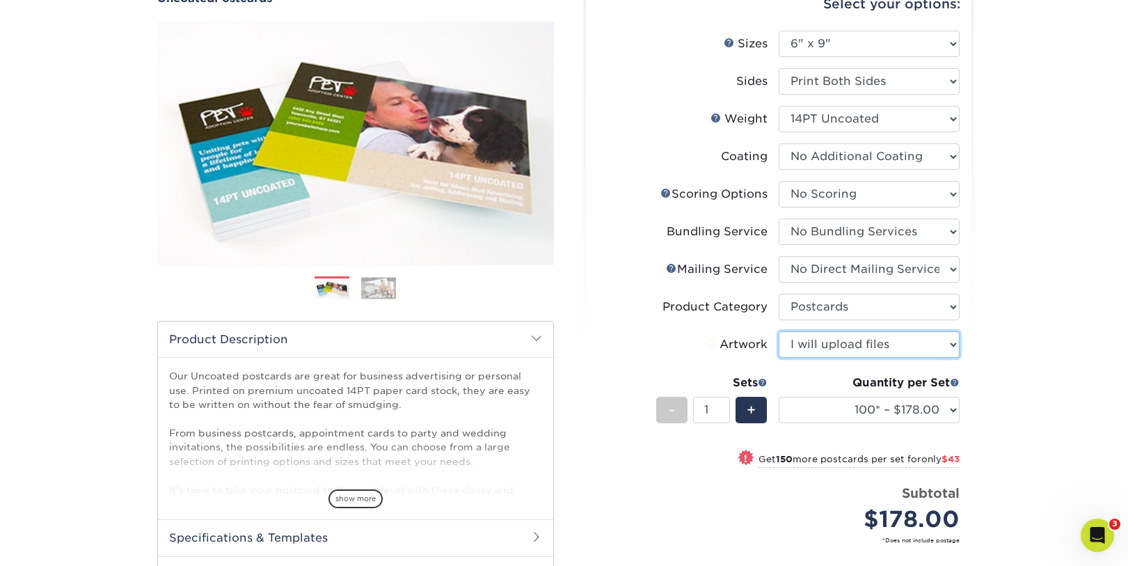
scroll to position [149, 0]
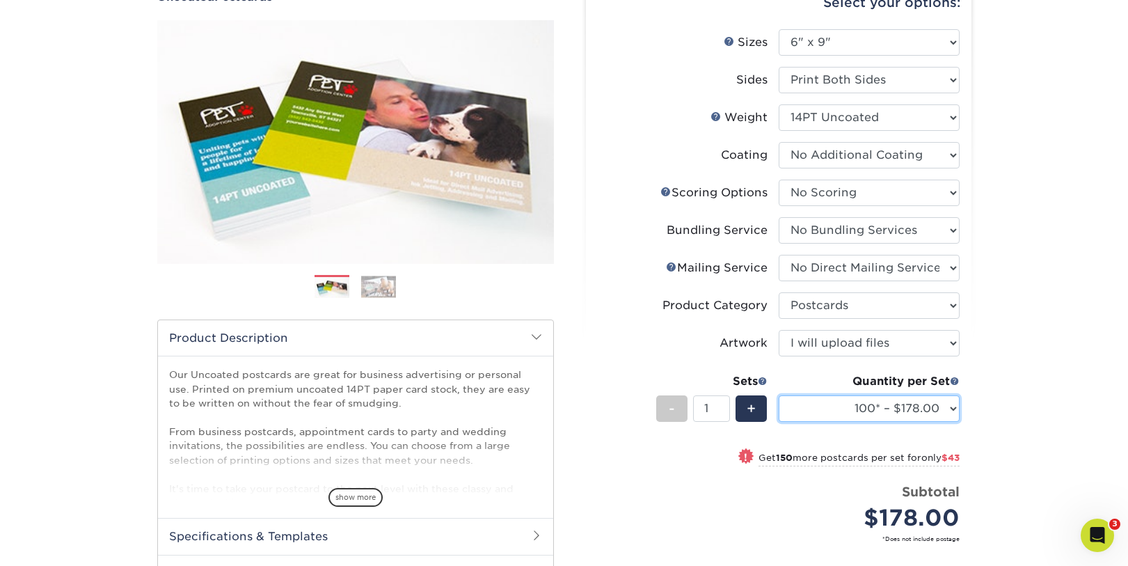
click at [876, 404] on select "100* – $178.00 250* – $221.00 500 – $247.00 750 – $282.00 1000 – $317.00 1500 –…" at bounding box center [869, 408] width 181 height 26
select select "1000 – $317.00"
click at [779, 395] on select "100* – $178.00 250* – $221.00 500 – $247.00 750 – $282.00 1000 – $317.00 1500 –…" at bounding box center [869, 408] width 181 height 26
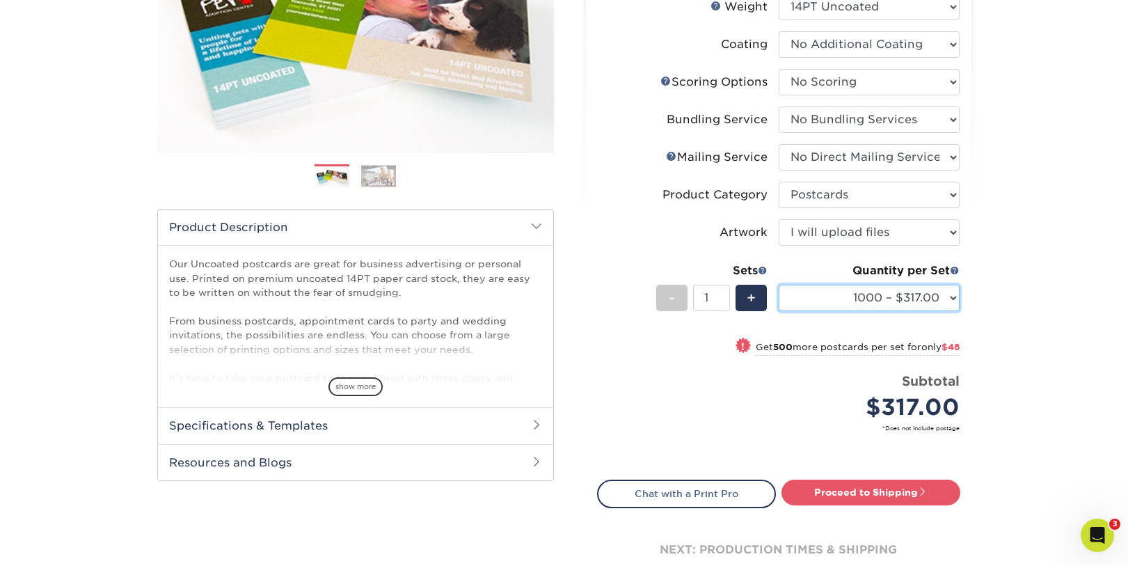
scroll to position [319, 0]
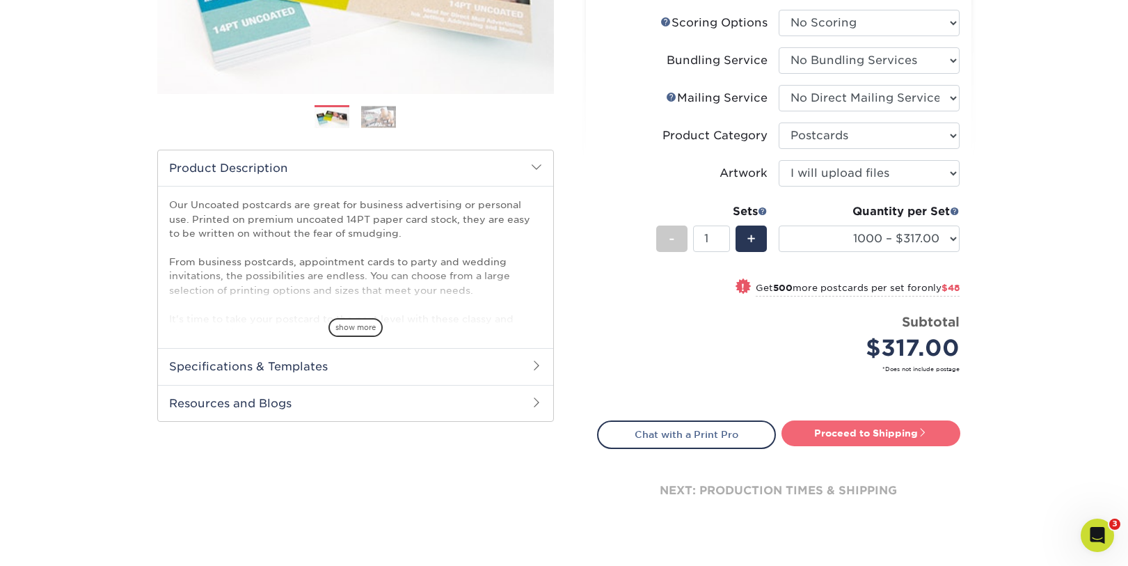
click at [869, 431] on link "Proceed to Shipping" at bounding box center [870, 432] width 179 height 25
type input "Set 1"
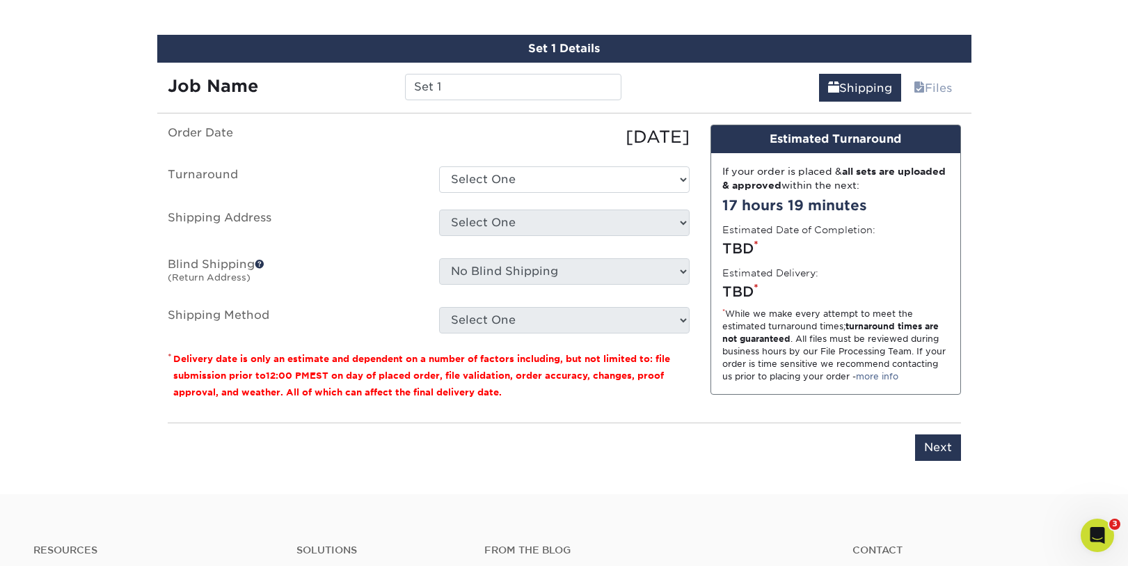
scroll to position [780, 0]
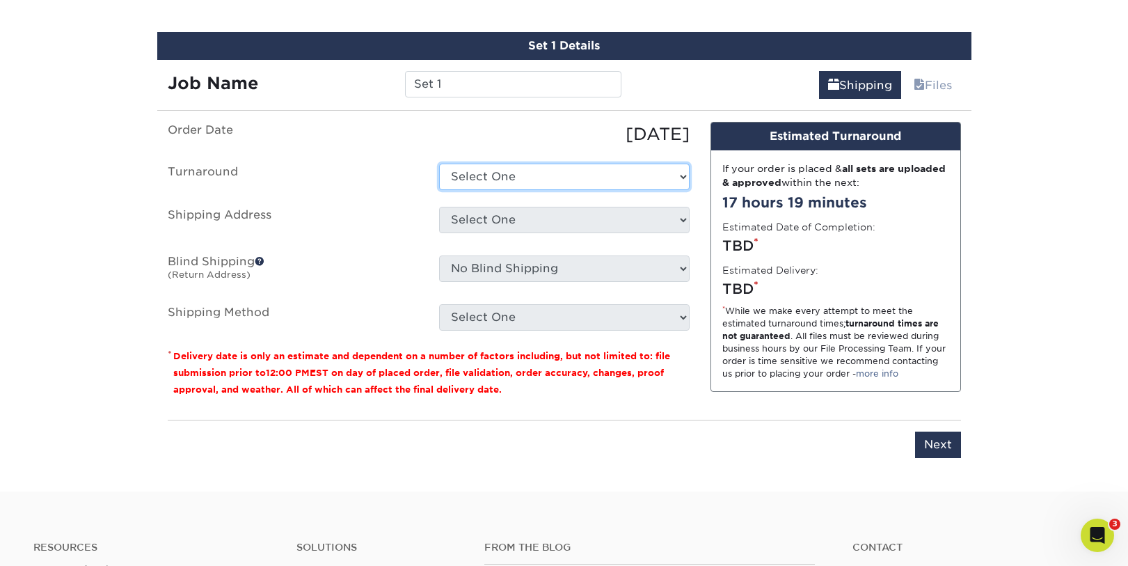
click at [589, 180] on select "Select One 2-4 Business Days 2 Day Next Business Day" at bounding box center [564, 177] width 251 height 26
select select "7af132f4-24ab-4ea5-93fd-111843ebcee7"
click at [439, 164] on select "Select One 2-4 Business Days 2 Day Next Business Day" at bounding box center [564, 177] width 251 height 26
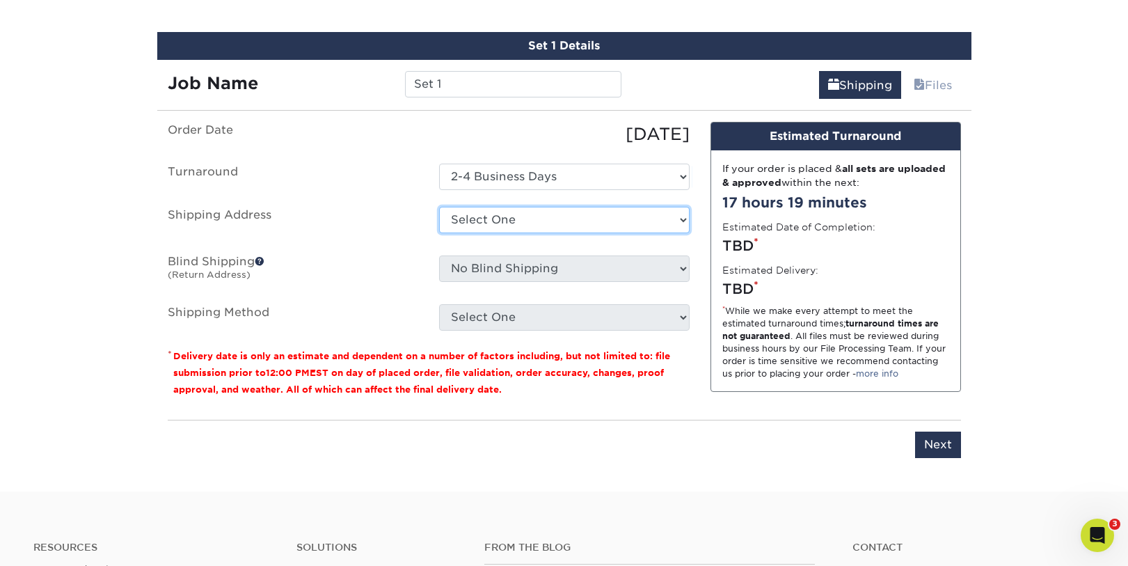
click at [585, 223] on select "Select One 5x7 moveout postcards slo Ken Location Surfnet Lauren Kuhnle Marketi…" at bounding box center [564, 220] width 251 height 26
select select "285498"
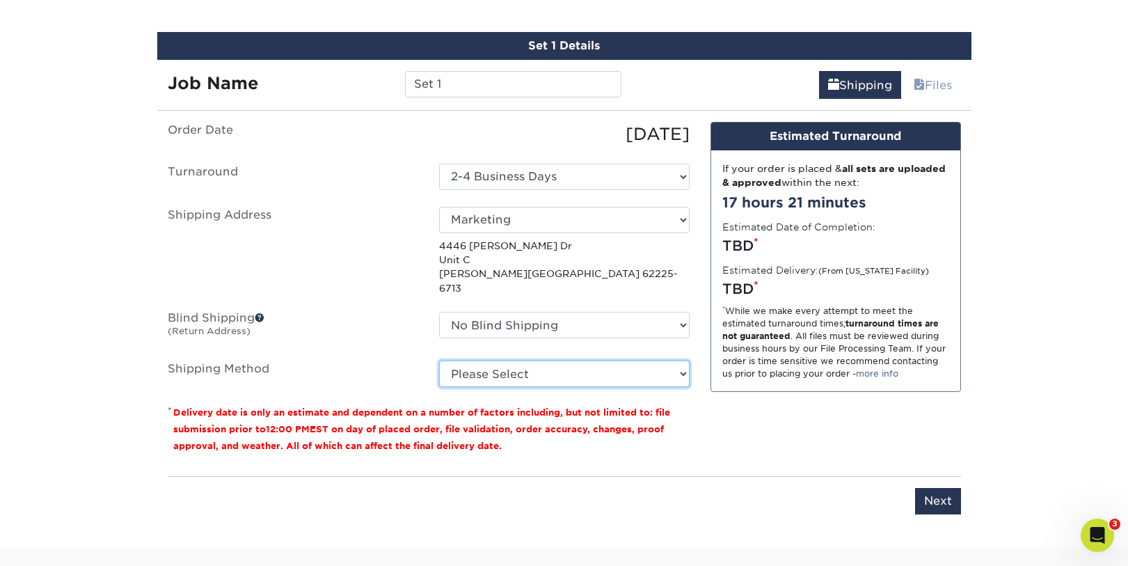
click at [580, 360] on select "Please Select Ground Shipping (+$30.16) 3 Day Shipping Service (+$49.09) 2 Day …" at bounding box center [564, 373] width 251 height 26
select select "03"
click at [439, 360] on select "Please Select Ground Shipping (+$30.16) 3 Day Shipping Service (+$49.09) 2 Day …" at bounding box center [564, 373] width 251 height 26
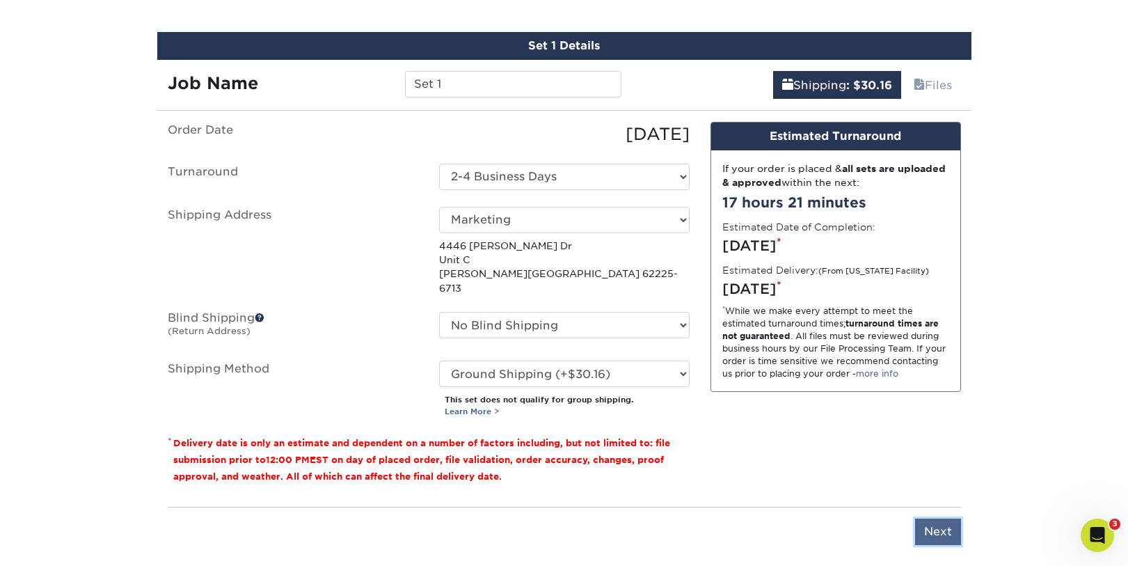
click at [932, 518] on input "Next" at bounding box center [938, 531] width 46 height 26
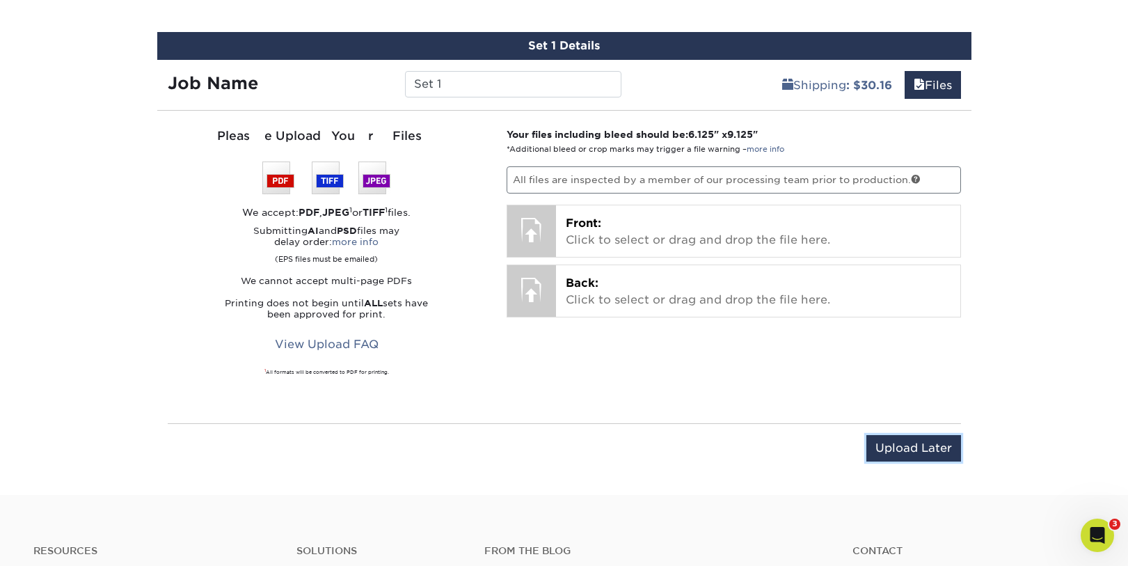
drag, startPoint x: 933, startPoint y: 450, endPoint x: 953, endPoint y: 450, distance: 19.5
click at [933, 450] on input "Upload Later" at bounding box center [913, 448] width 95 height 26
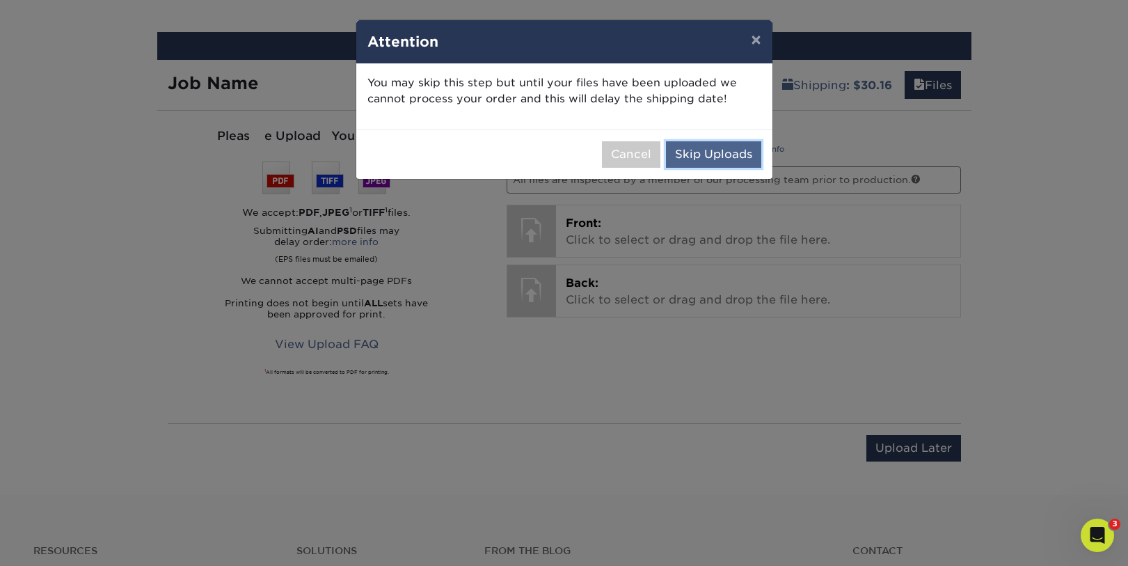
click at [700, 154] on button "Skip Uploads" at bounding box center [713, 154] width 95 height 26
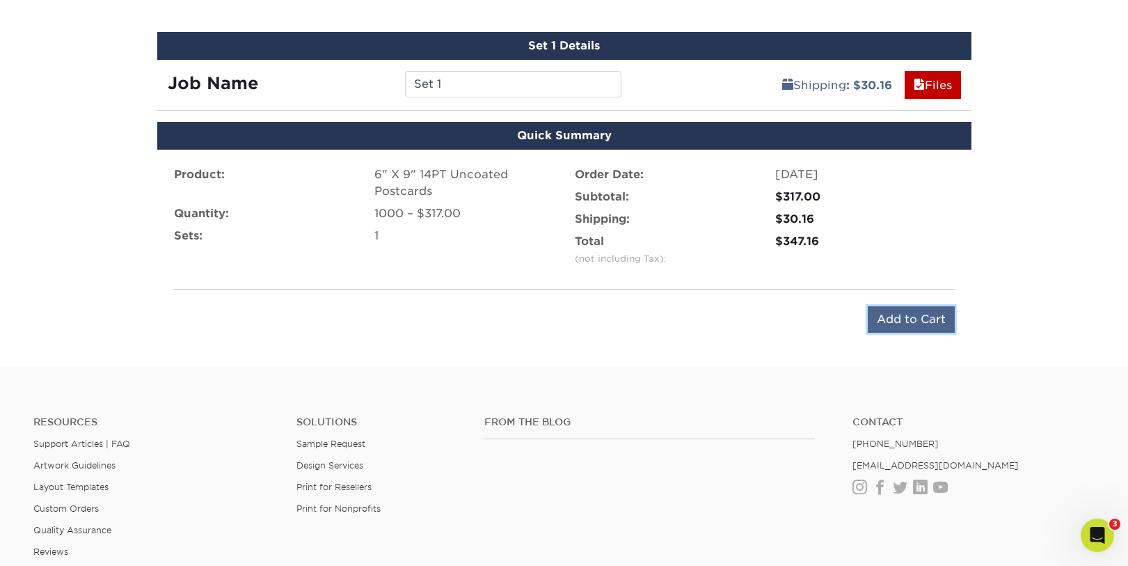
click at [917, 324] on input "Add to Cart" at bounding box center [911, 319] width 87 height 26
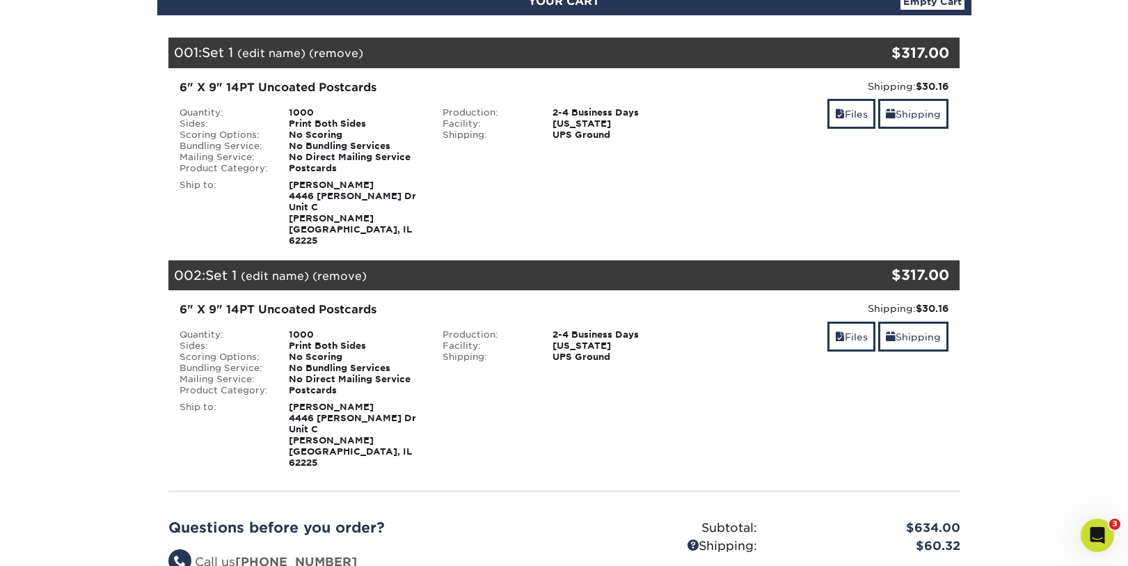
scroll to position [255, 0]
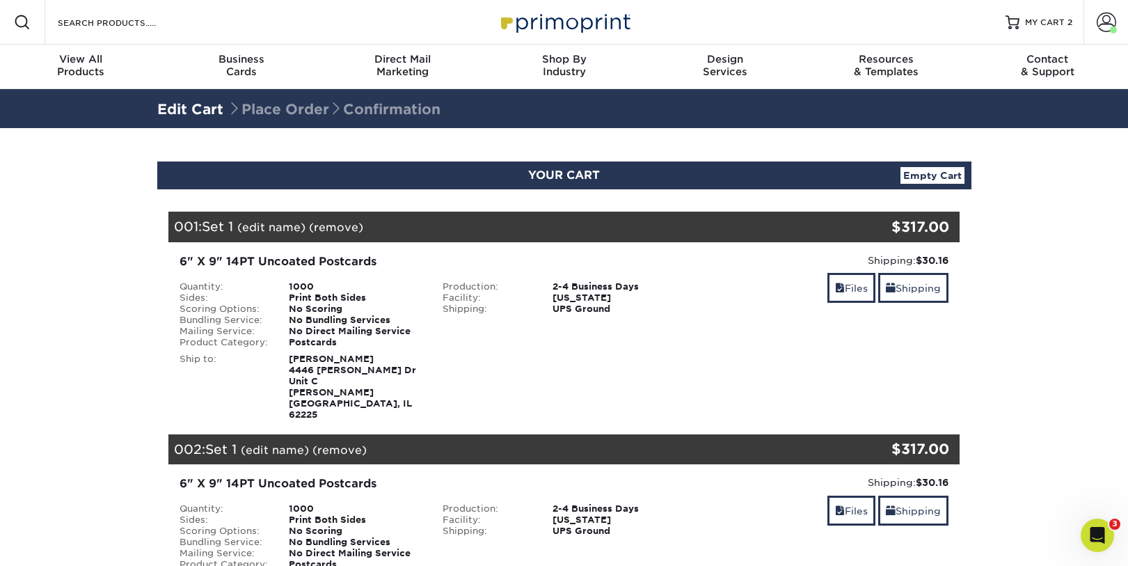
click at [1104, 350] on section "YOUR CART Empty Cart Your Cart is Empty View Account Active Orders Order Histor…" at bounding box center [564, 517] width 1128 height 779
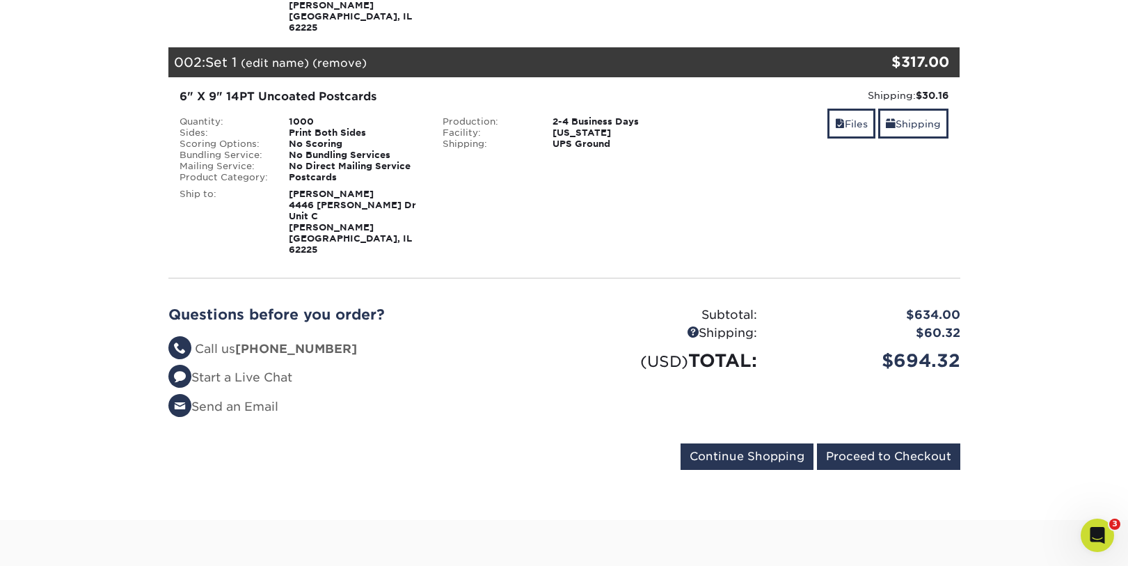
scroll to position [392, 0]
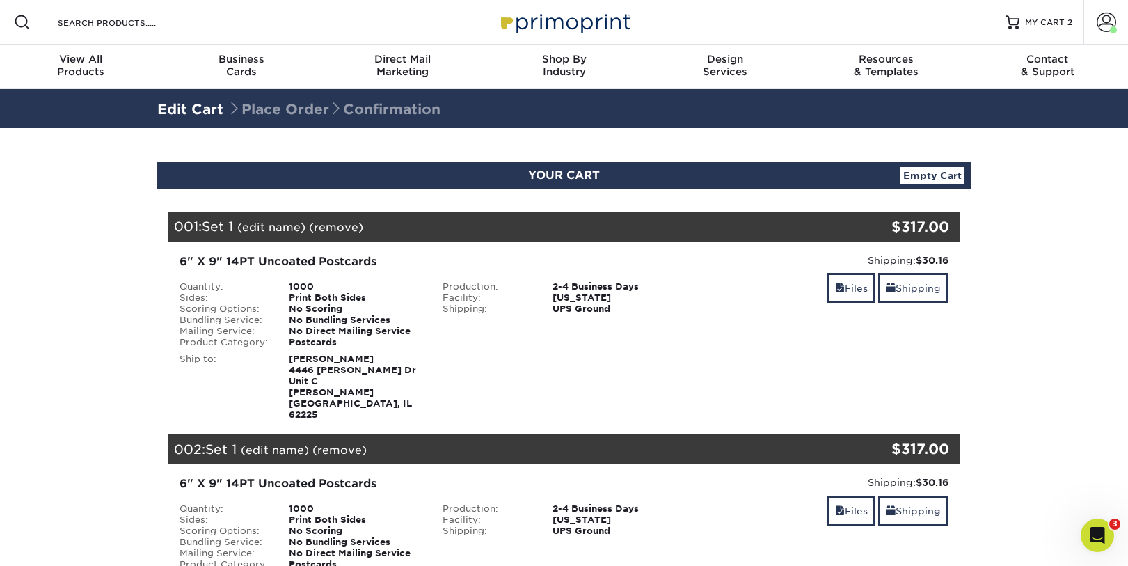
scroll to position [126, 0]
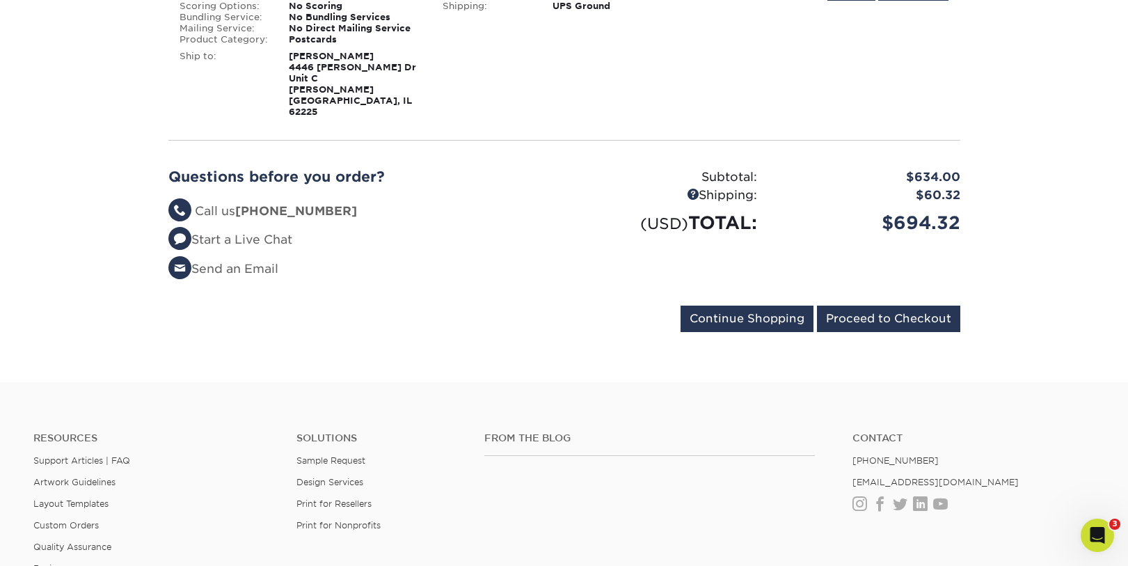
scroll to position [523, 0]
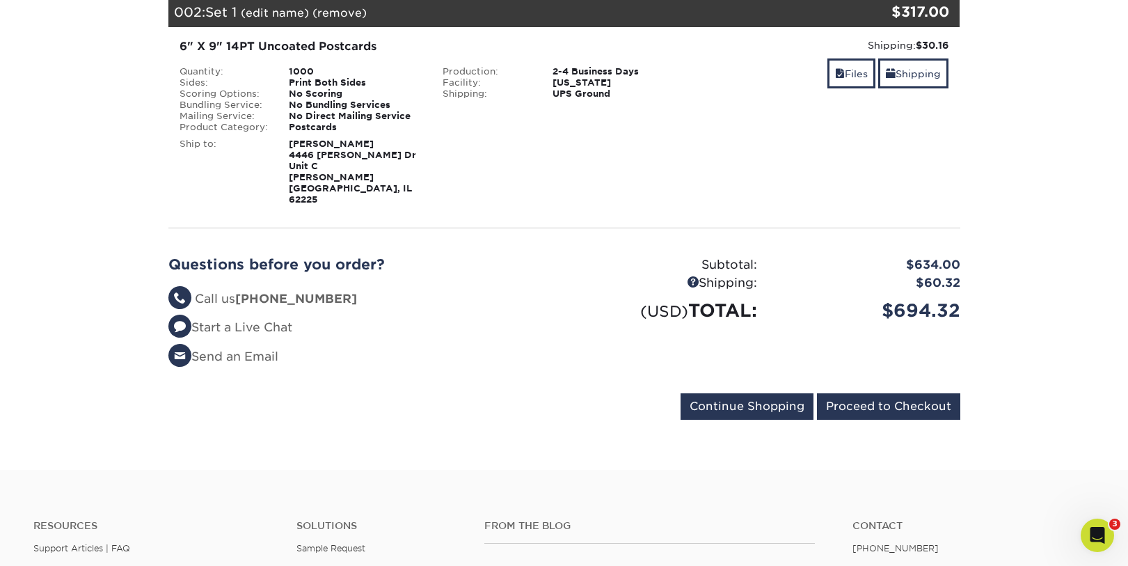
scroll to position [450, 0]
